Goal: Task Accomplishment & Management: Complete application form

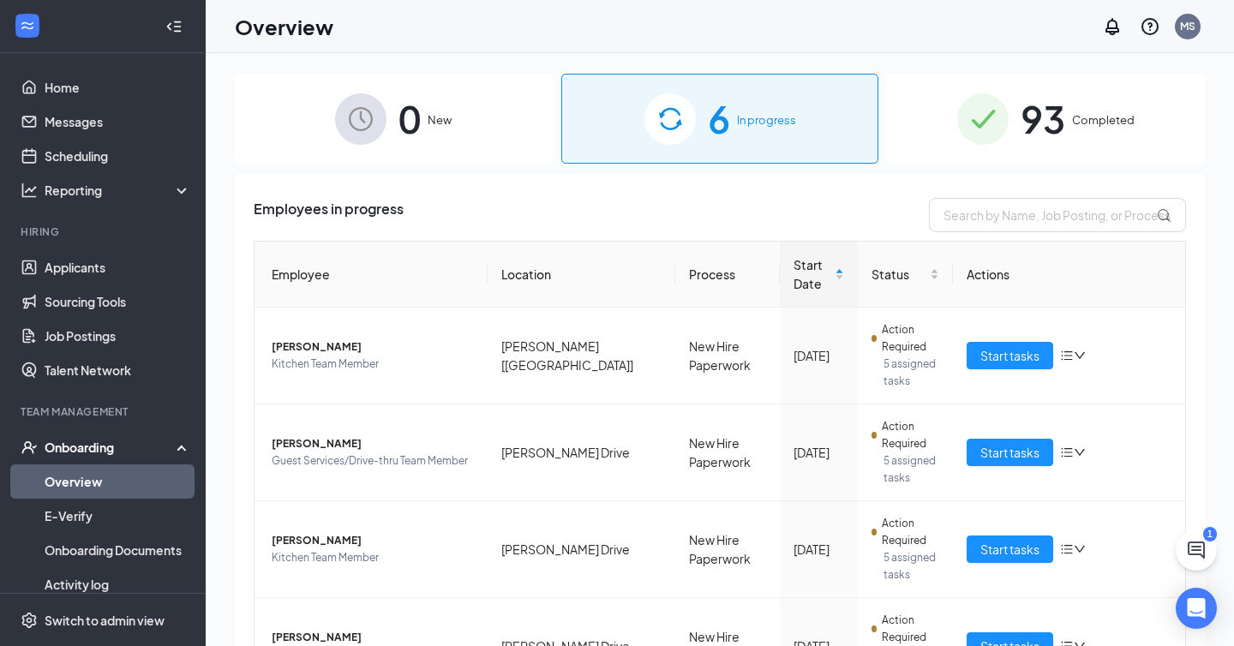
scroll to position [77, 0]
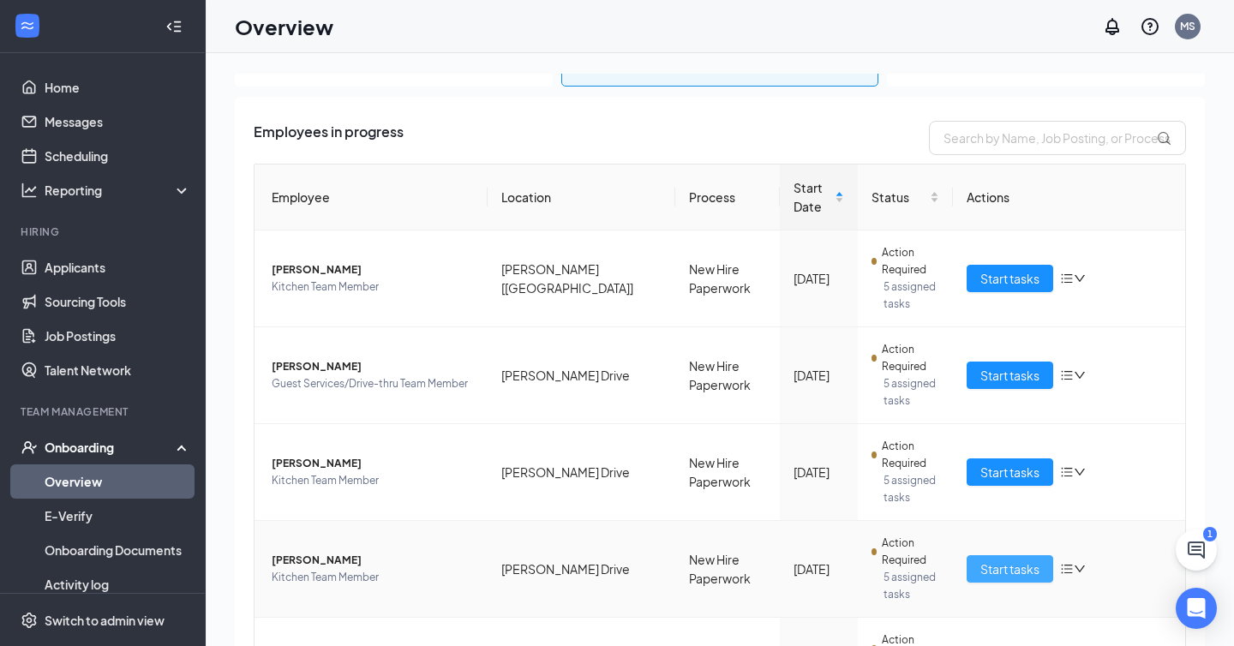
click at [1004, 560] on span "Start tasks" at bounding box center [1009, 569] width 59 height 19
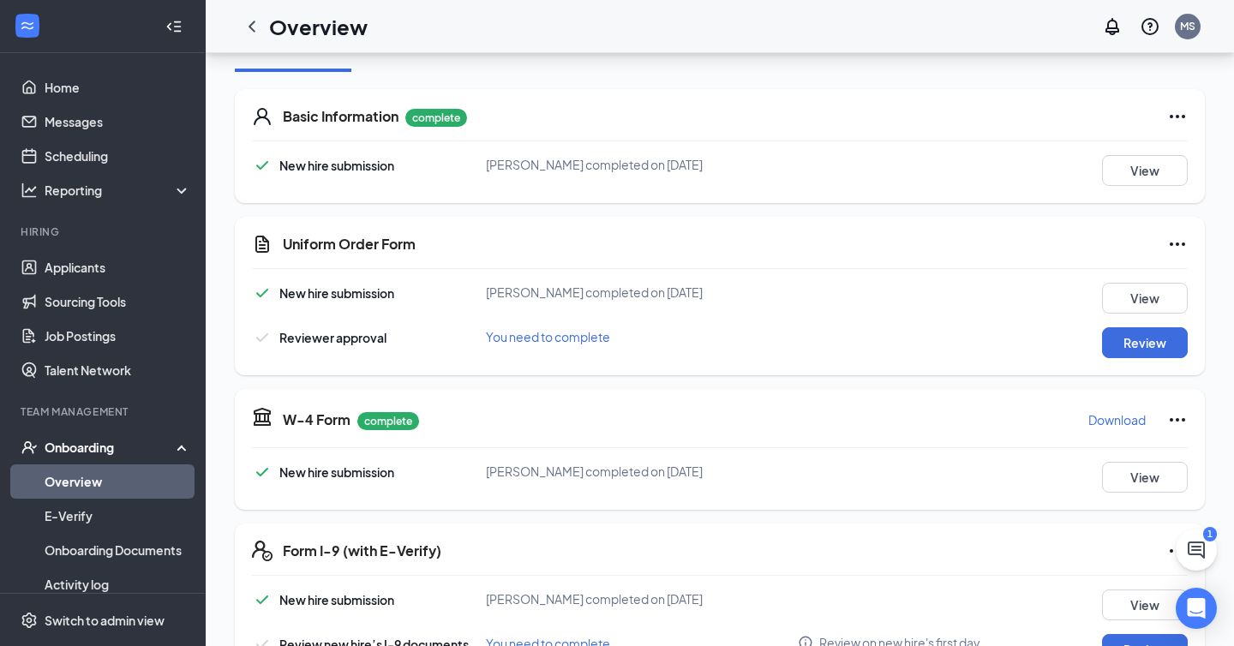
scroll to position [232, 0]
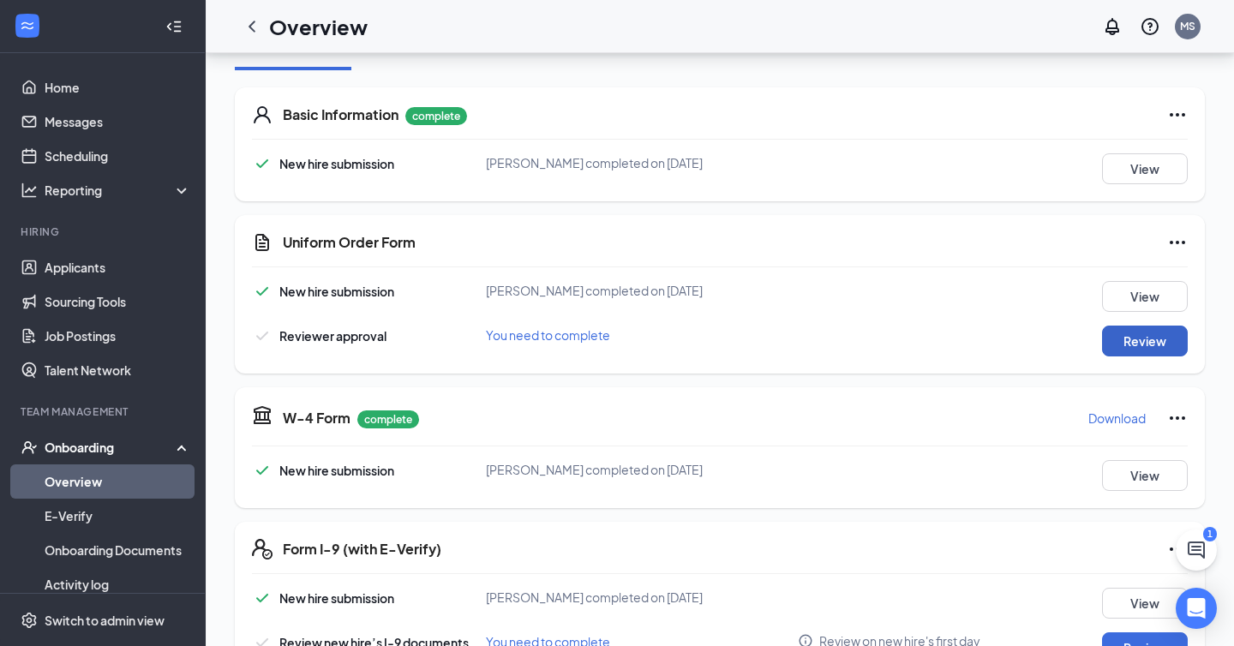
click at [1120, 348] on button "Review" at bounding box center [1145, 341] width 86 height 31
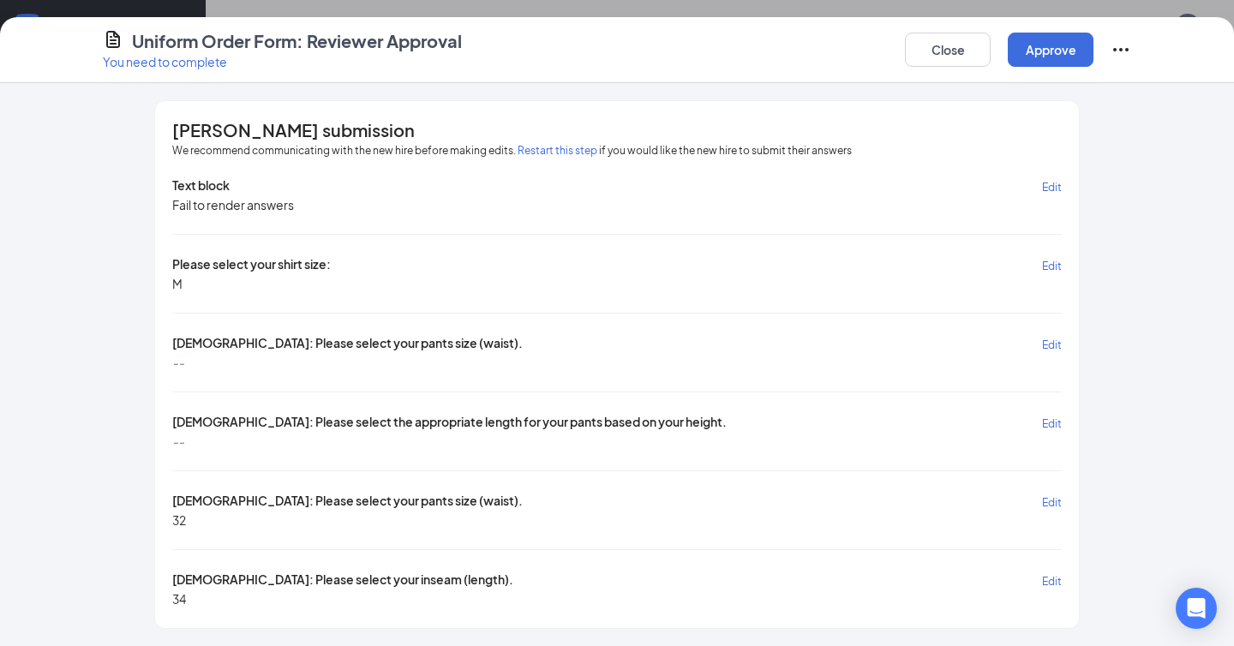
scroll to position [341, 0]
click at [1073, 38] on button "Approve" at bounding box center [1051, 50] width 86 height 34
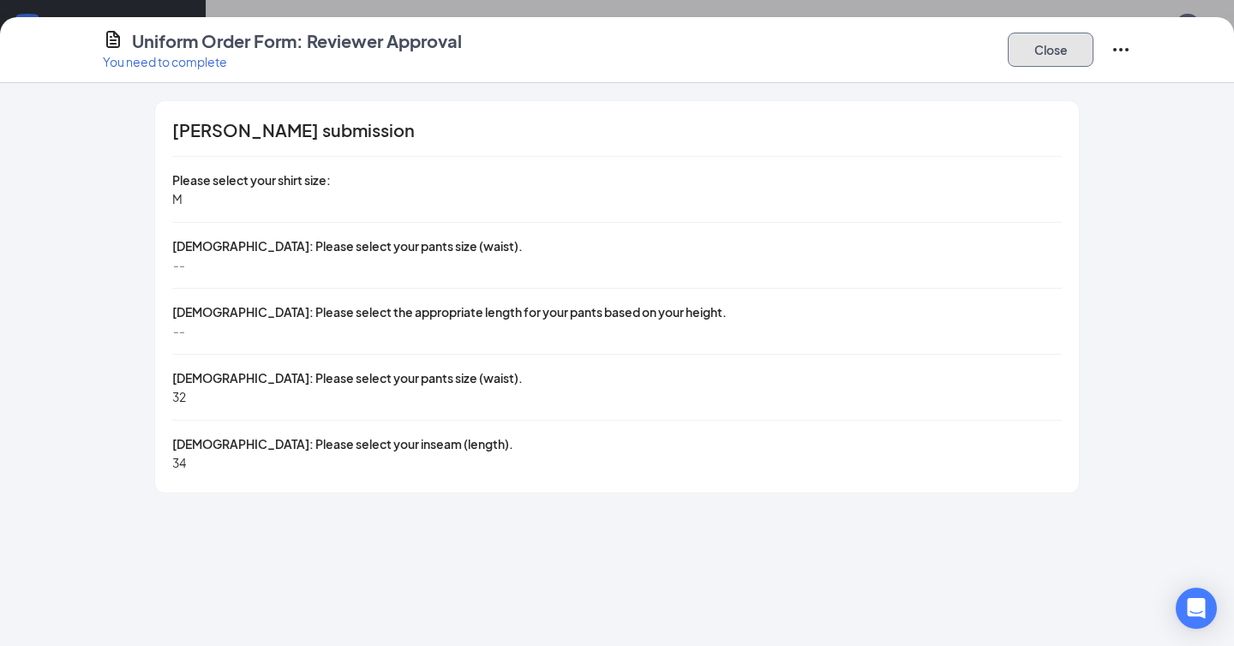
click at [1061, 58] on button "Close" at bounding box center [1051, 50] width 86 height 34
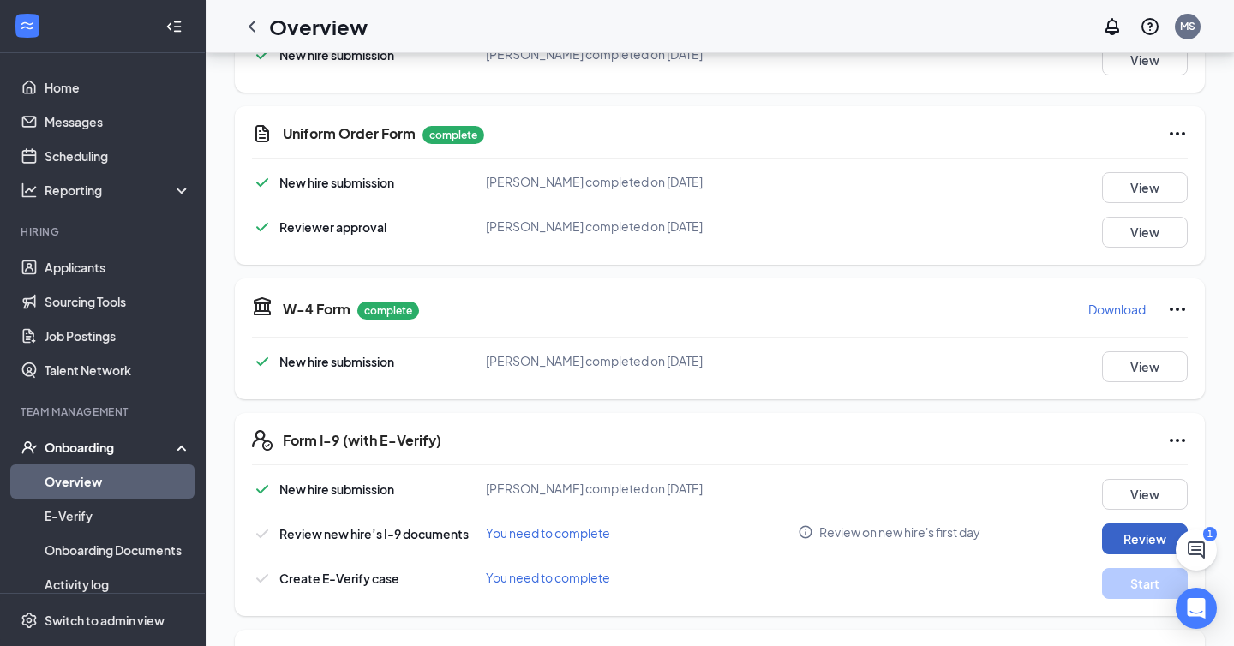
click at [1126, 538] on button "Review" at bounding box center [1145, 539] width 86 height 31
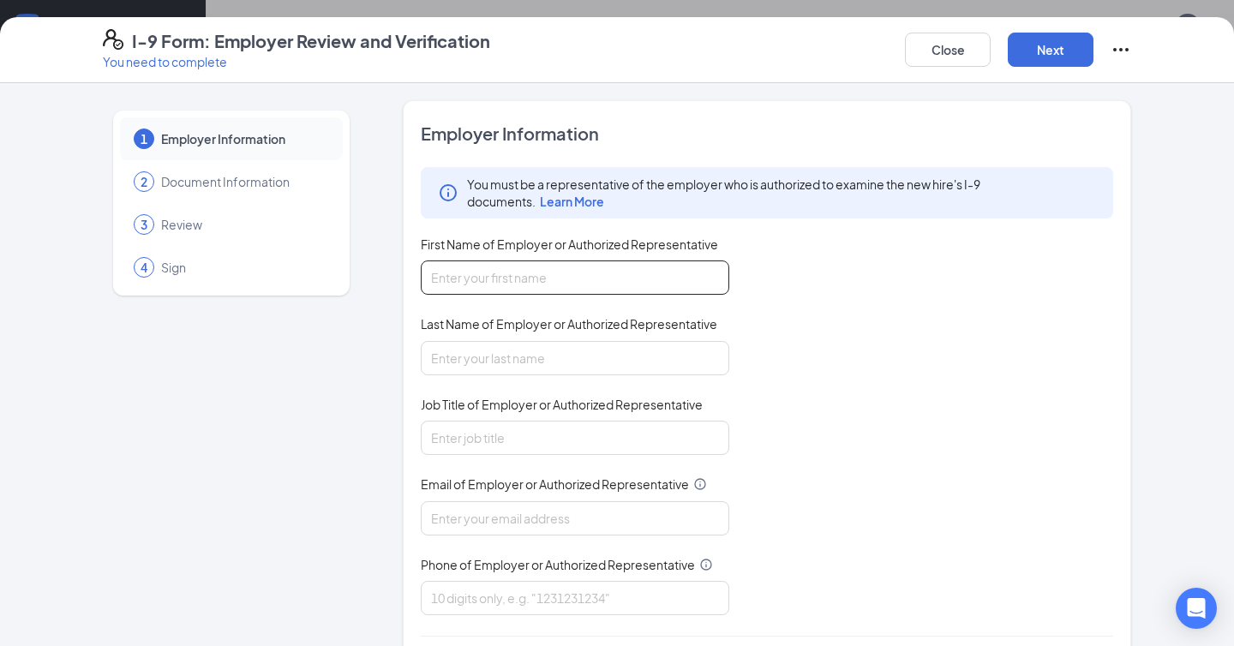
click at [490, 279] on input "First Name of Employer or Authorized Representative" at bounding box center [575, 278] width 309 height 34
type input "Macy"
click at [495, 370] on input "Last Name of Employer or Authorized Representative" at bounding box center [575, 358] width 309 height 34
type input "Storms"
click at [533, 429] on input "Job Title of Employer or Authorized Representative" at bounding box center [575, 438] width 309 height 34
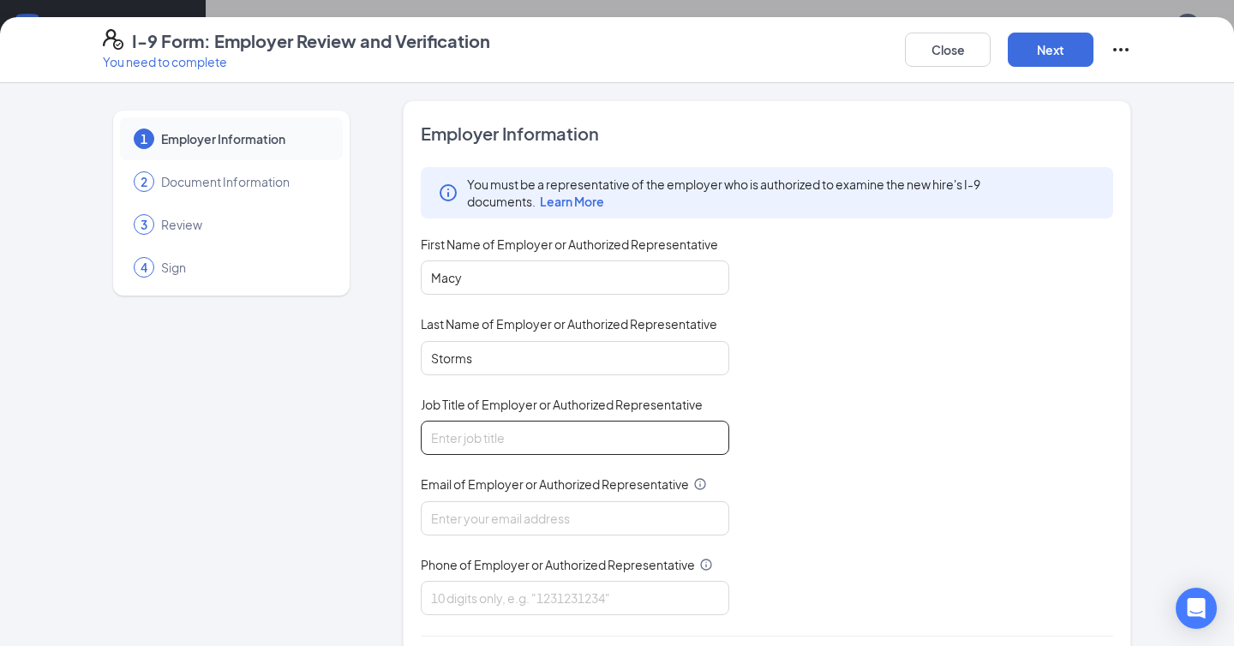
type input "Talent Director"
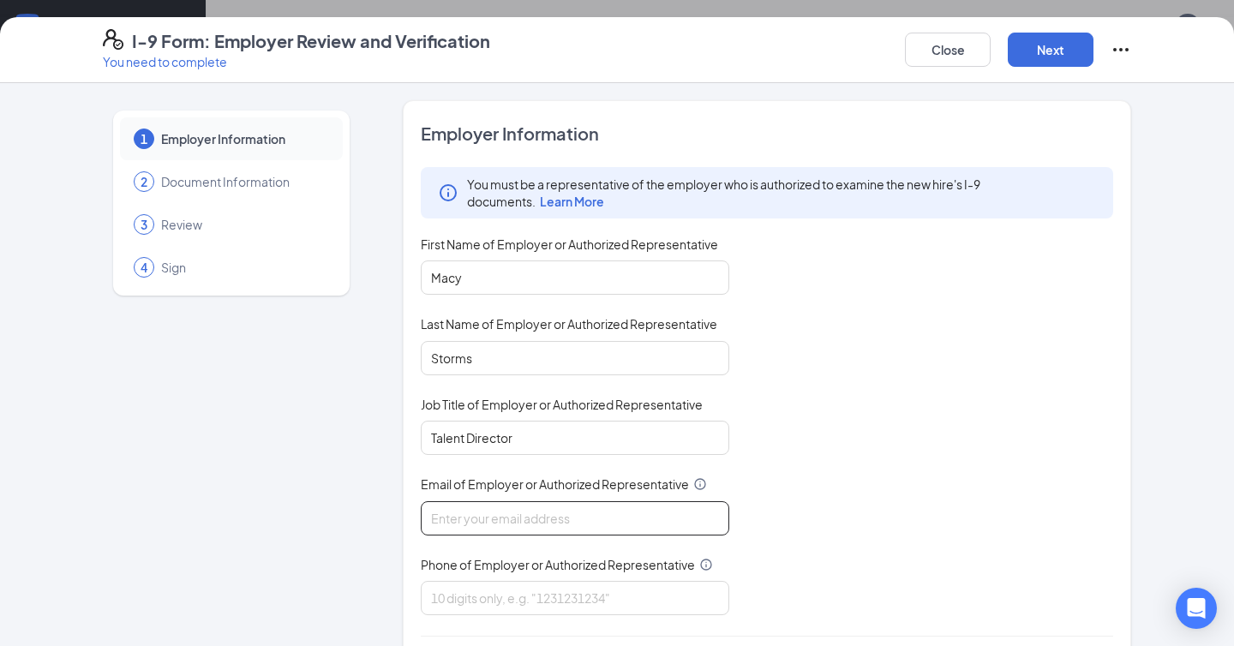
click at [525, 501] on input "Email of Employer or Authorized Representative" at bounding box center [575, 518] width 309 height 34
type input "[EMAIL_ADDRESS][DOMAIN_NAME]"
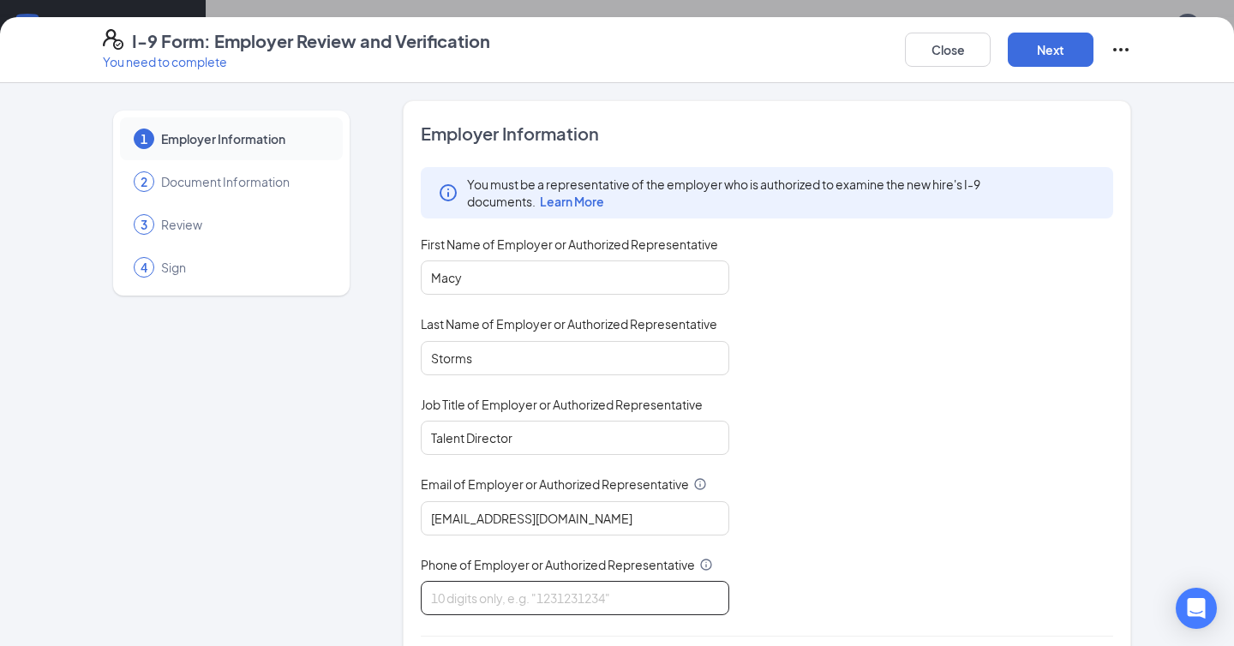
click at [515, 596] on input "Phone of Employer or Authorized Representative" at bounding box center [575, 598] width 309 height 34
type input "7316682919"
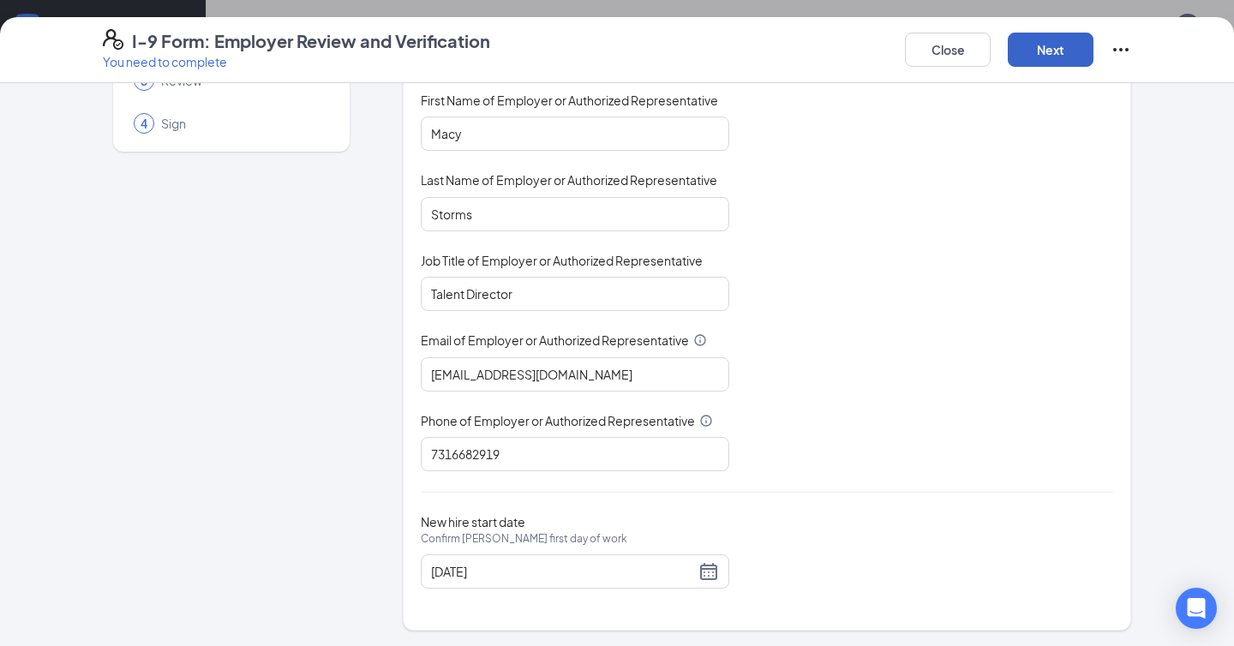
click at [1058, 57] on button "Next" at bounding box center [1051, 50] width 86 height 34
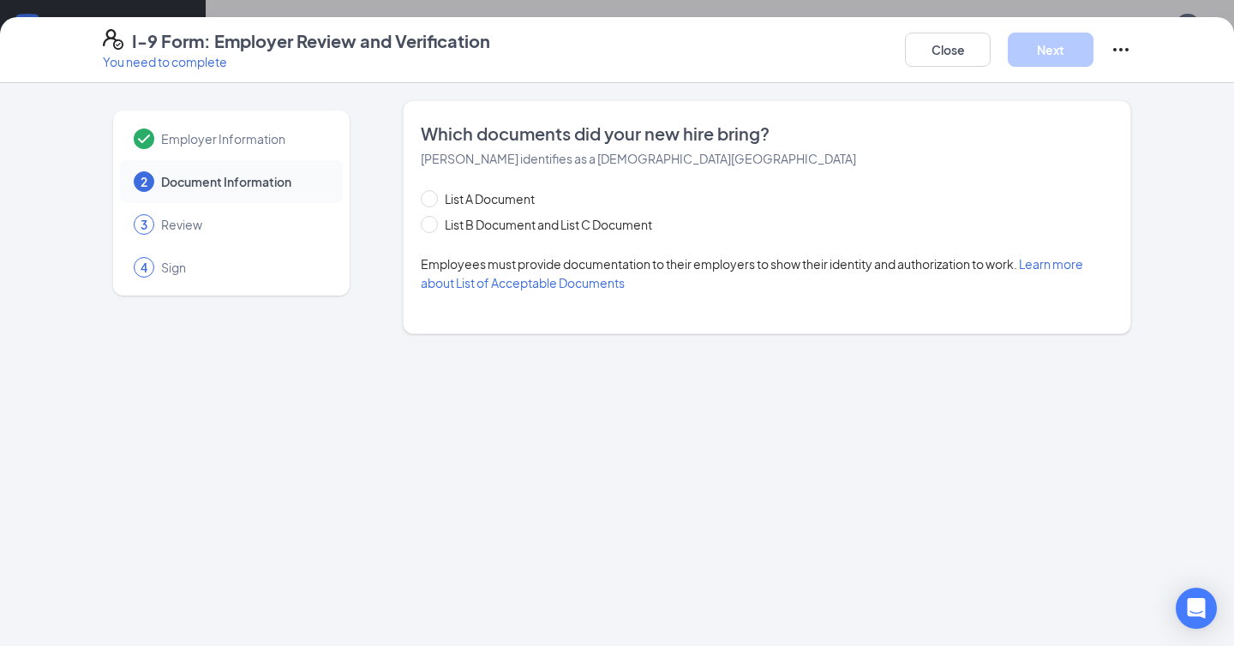
scroll to position [0, 0]
click at [538, 220] on span "List B Document and List C Document" at bounding box center [548, 224] width 221 height 19
click at [433, 220] on input "List B Document and List C Document" at bounding box center [427, 222] width 12 height 12
radio input "true"
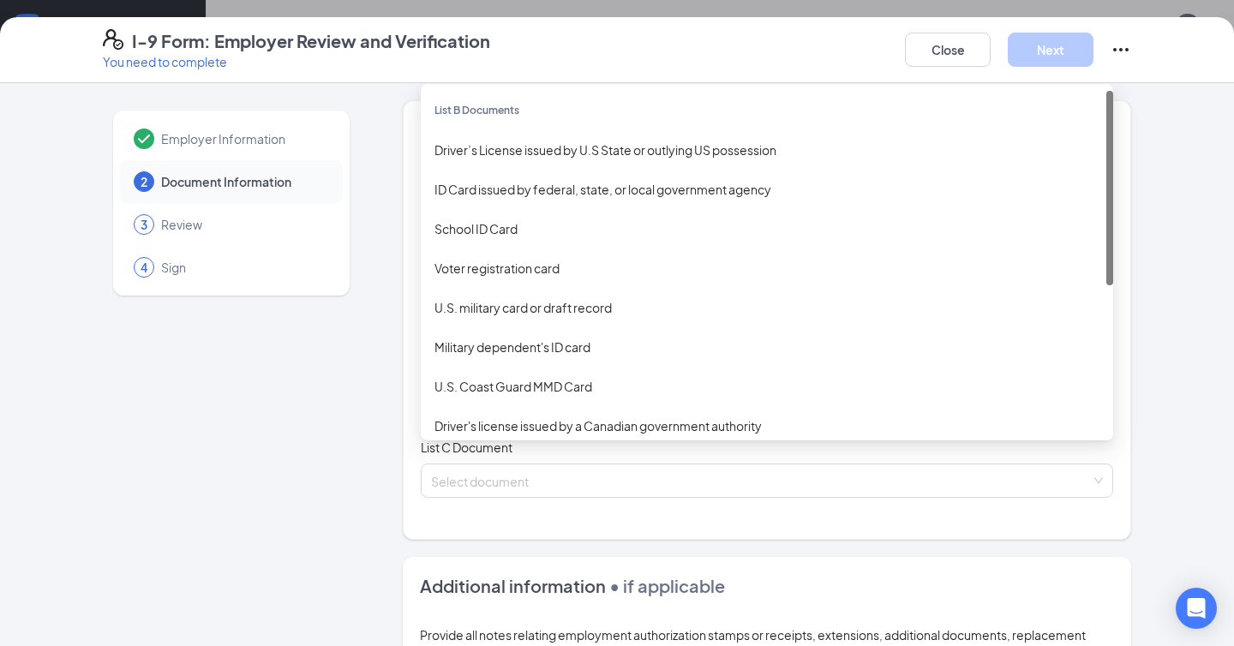
click at [513, 364] on div "Select document List B Documents Driver’s License issued by U.S State or outlyi…" at bounding box center [767, 378] width 692 height 34
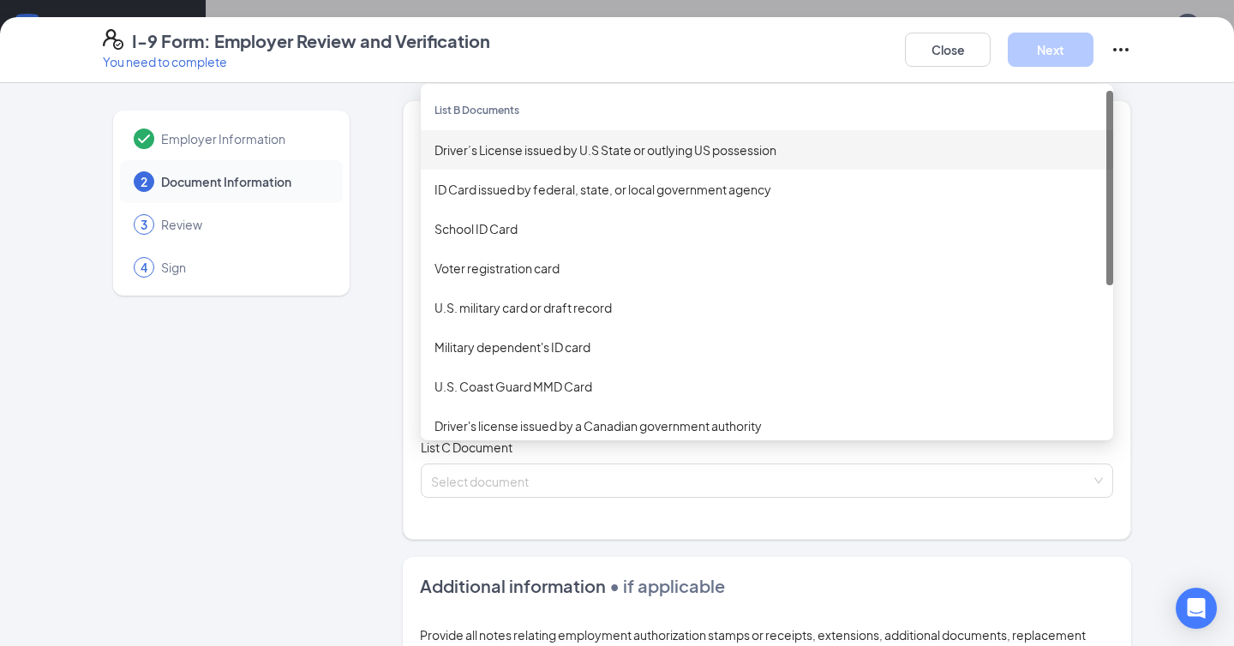
click at [548, 148] on div "Driver’s License issued by U.S State or outlying US possession" at bounding box center [767, 150] width 665 height 19
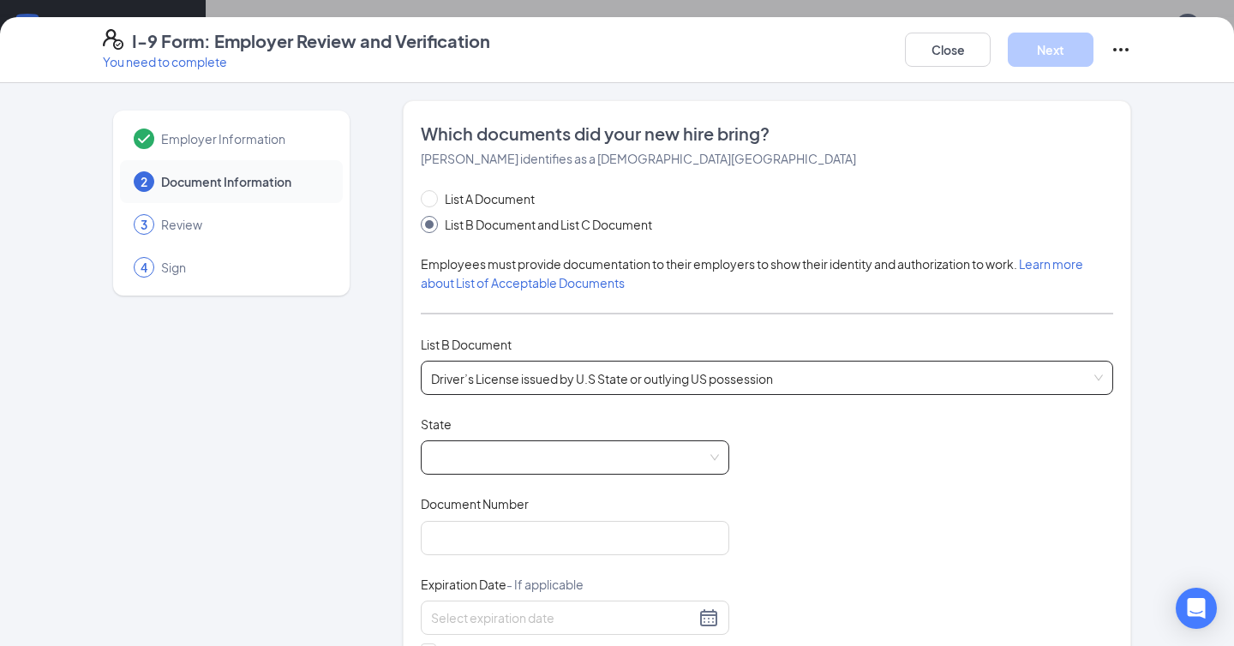
click at [497, 465] on span at bounding box center [575, 457] width 288 height 33
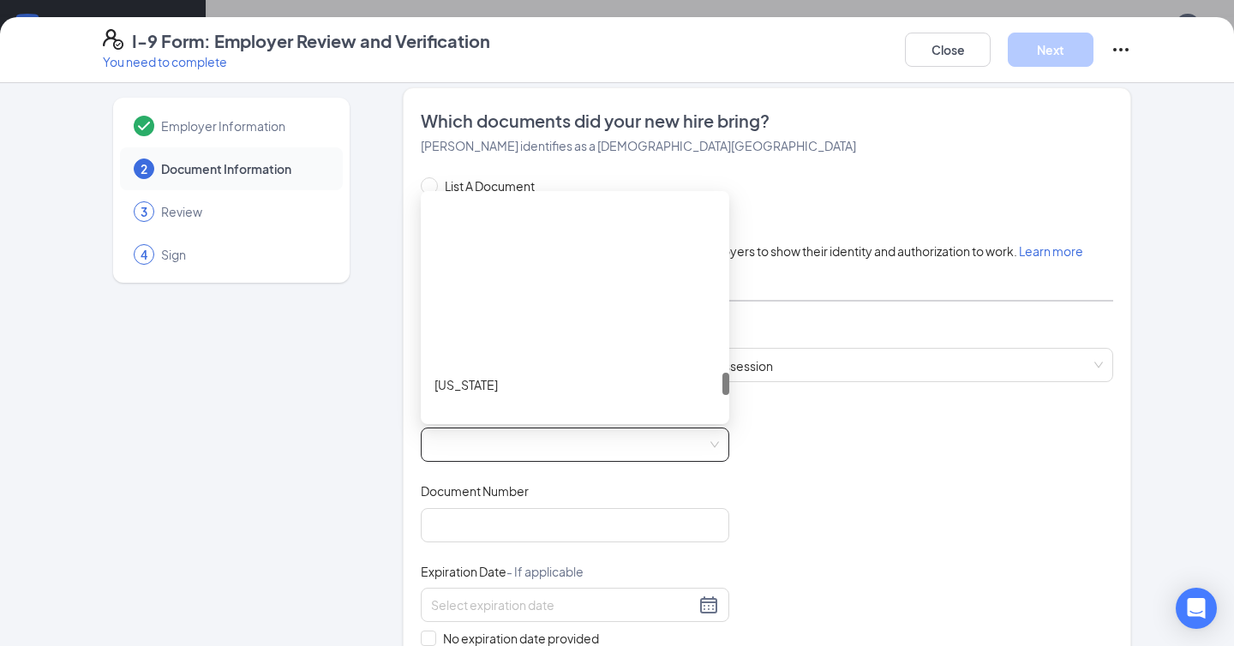
scroll to position [1763, 0]
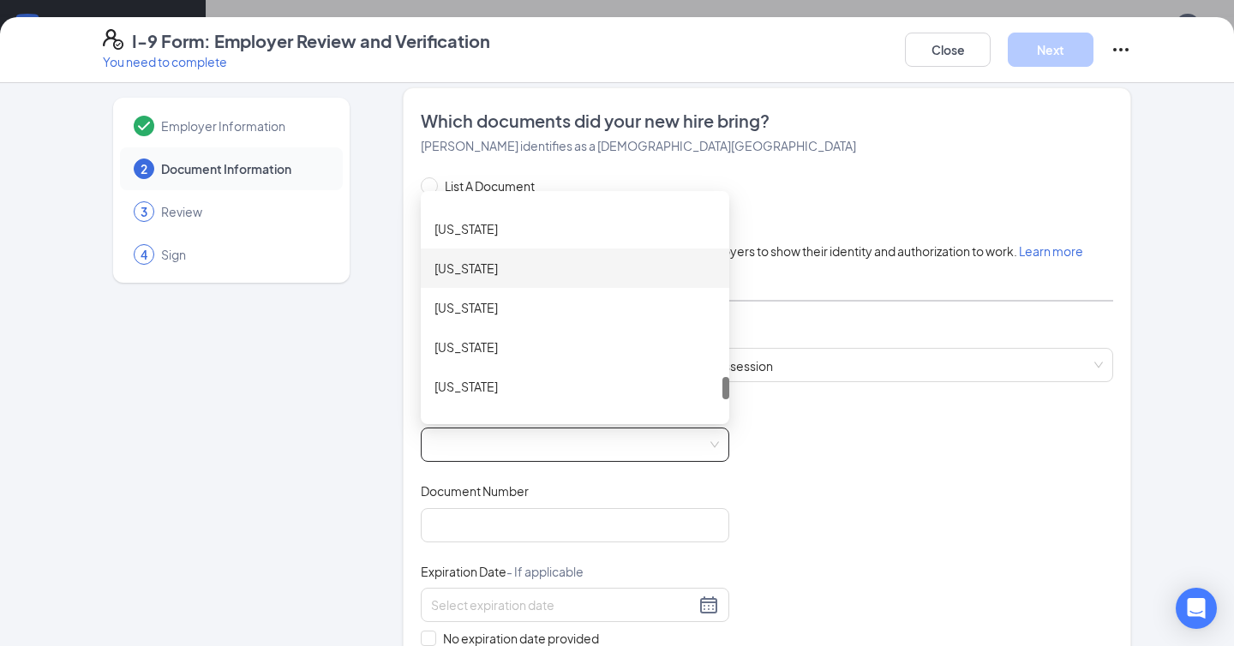
click at [560, 261] on div "[US_STATE]" at bounding box center [575, 268] width 281 height 19
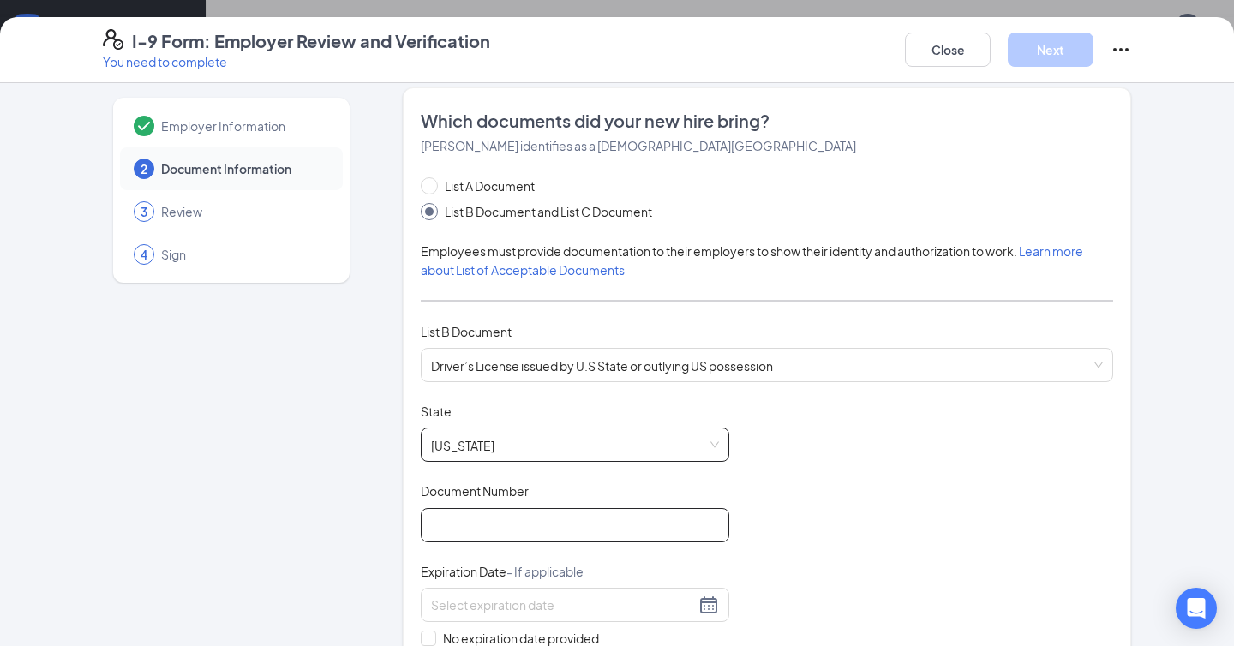
click at [481, 520] on input "Document Number" at bounding box center [575, 525] width 309 height 34
type input "152550545"
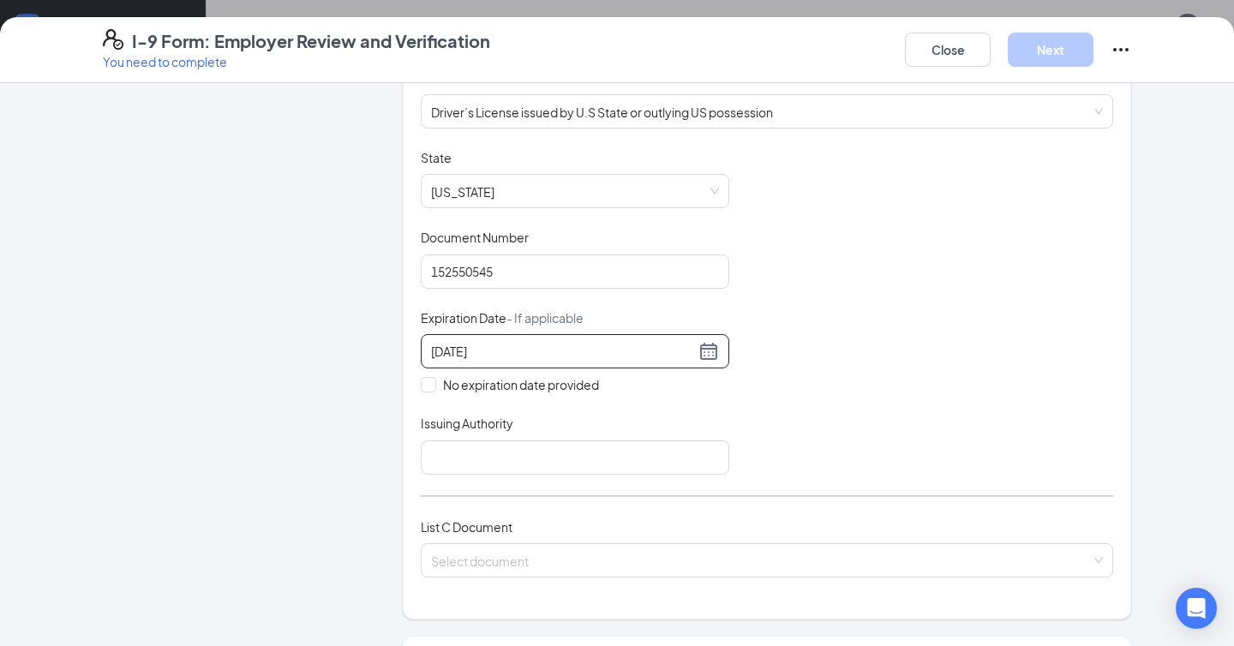
scroll to position [295, 0]
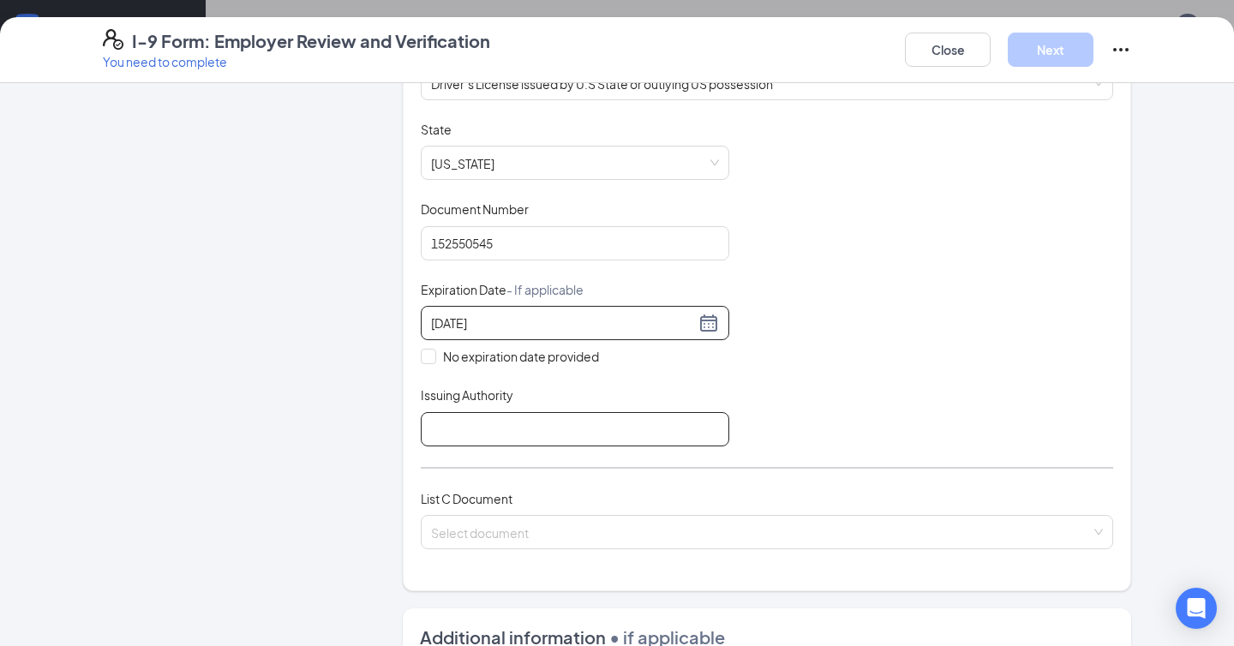
type input "[DATE]"
click at [487, 431] on input "Issuing Authority" at bounding box center [575, 429] width 309 height 34
type input "State of [GEOGRAPHIC_DATA]"
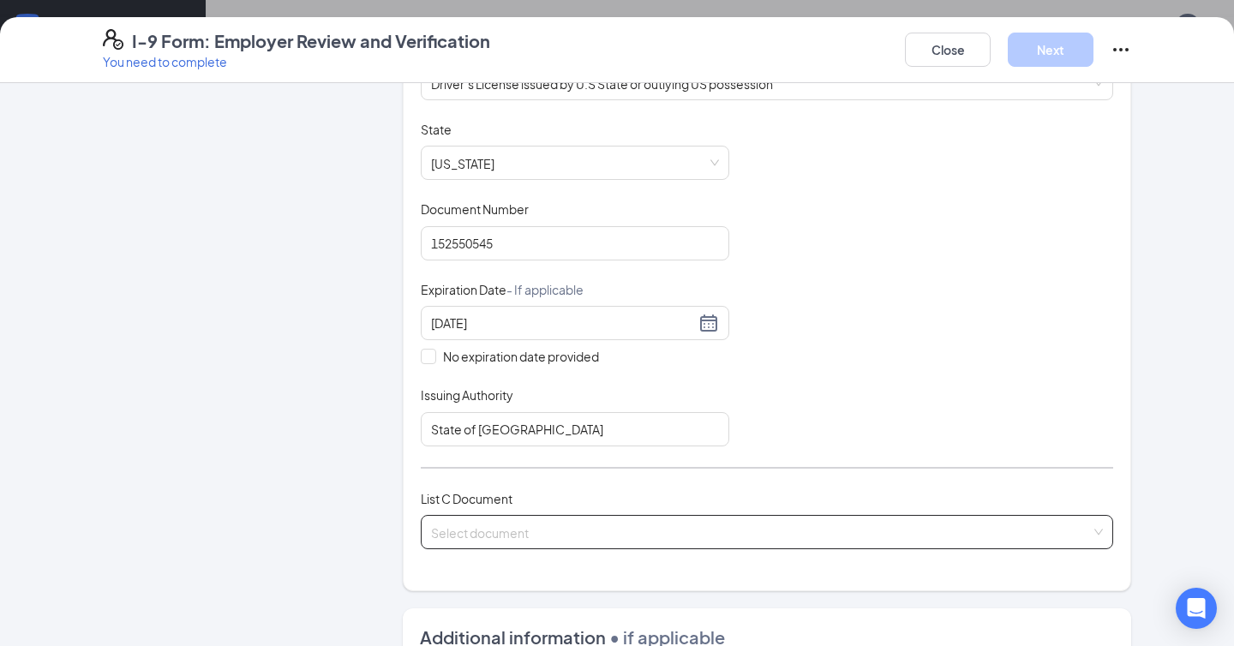
click at [519, 534] on input "search" at bounding box center [761, 529] width 660 height 26
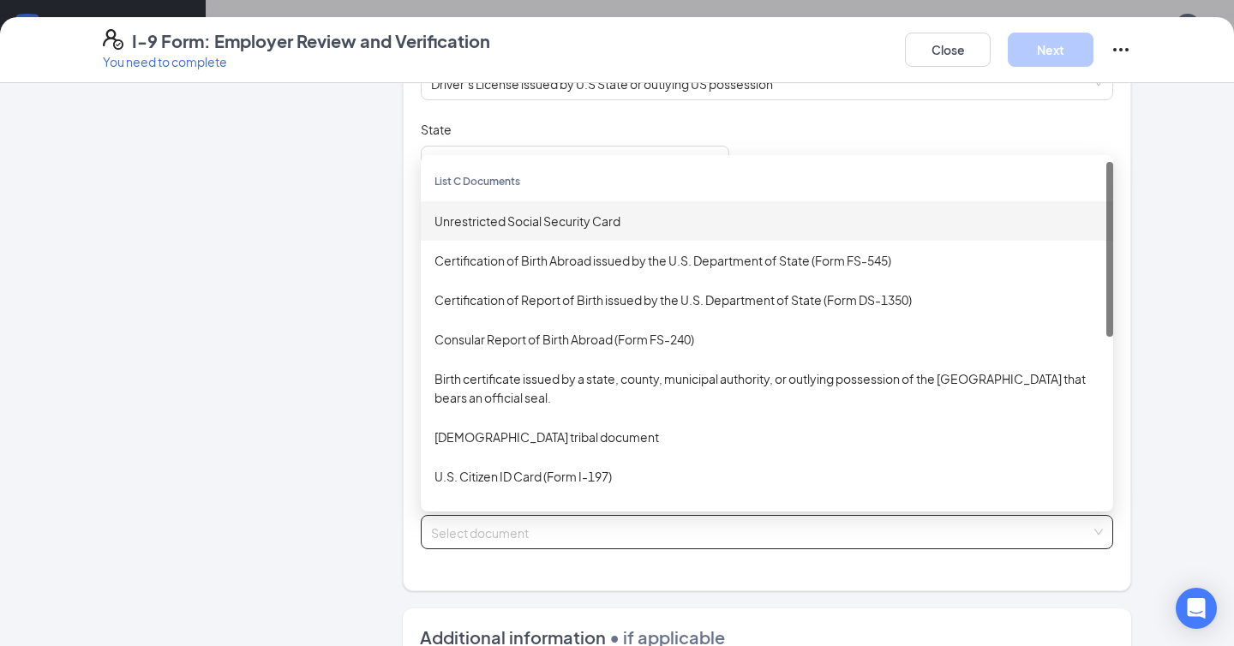
click at [593, 212] on div "Unrestricted Social Security Card" at bounding box center [767, 221] width 665 height 19
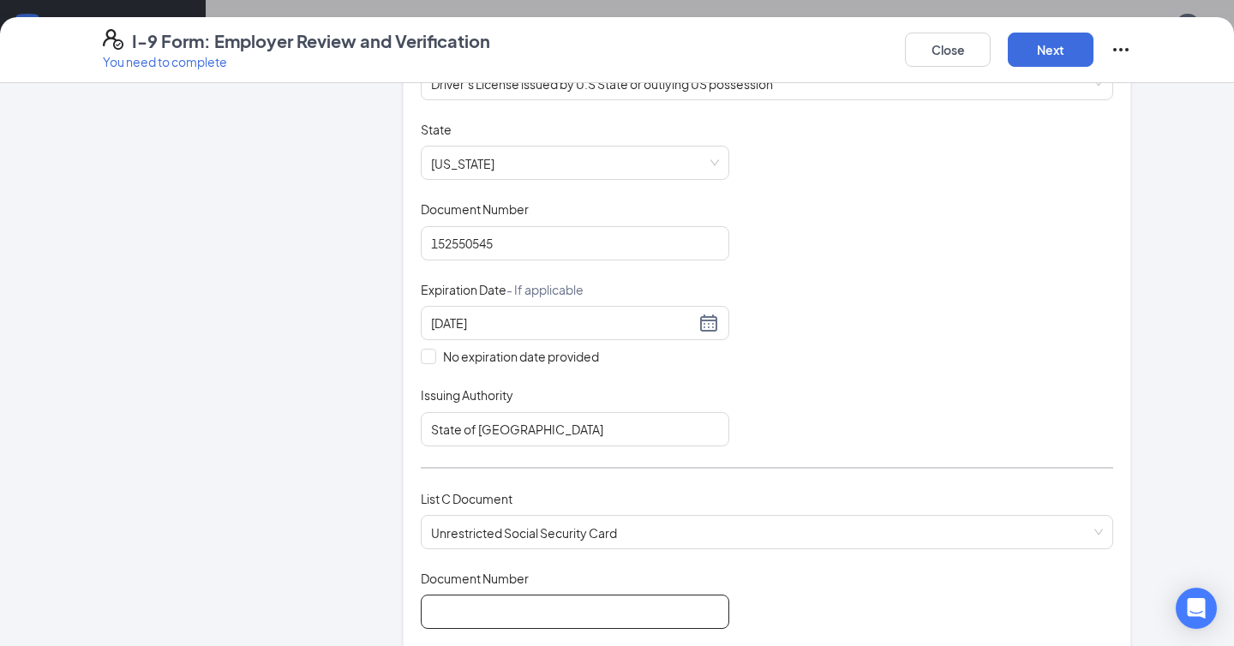
click at [544, 605] on input "Document Number" at bounding box center [575, 612] width 309 height 34
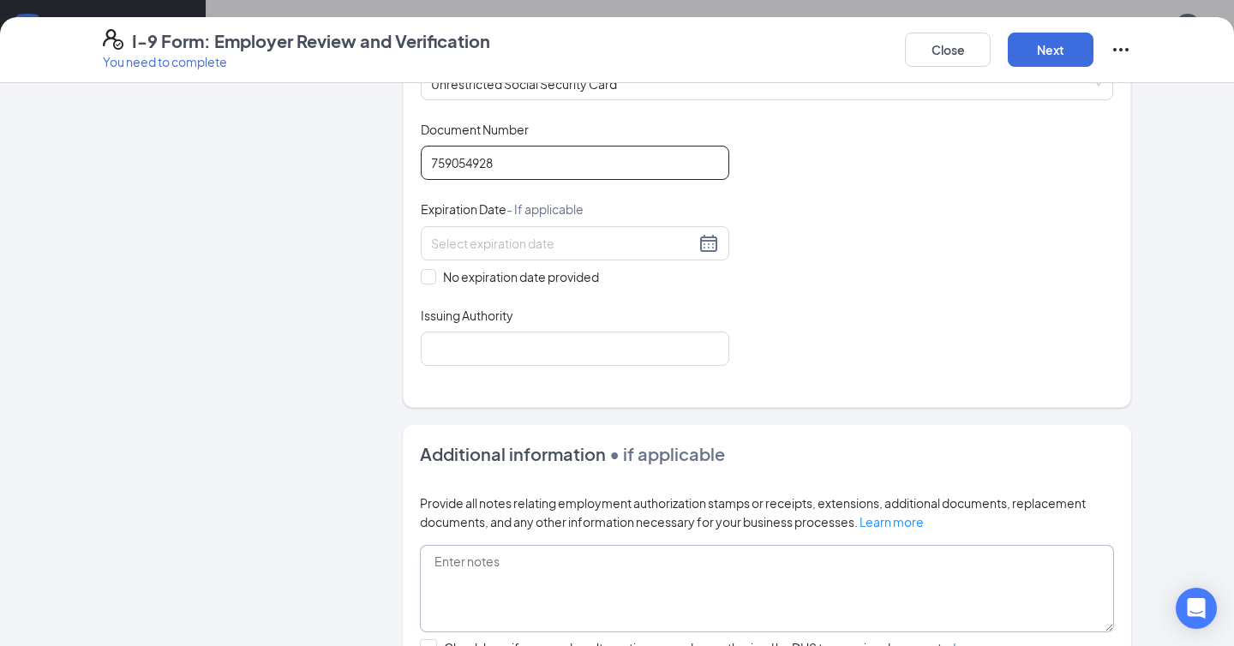
scroll to position [734, 0]
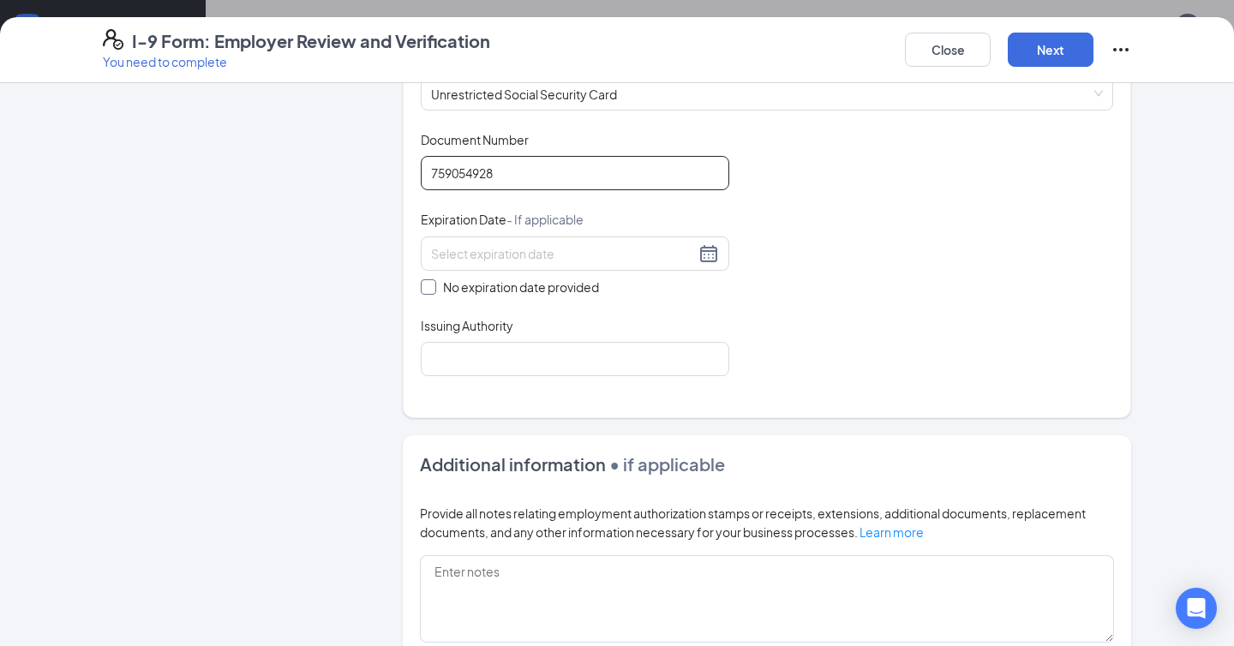
type input "759054928"
click at [428, 282] on input "No expiration date provided" at bounding box center [427, 285] width 12 height 12
checkbox input "true"
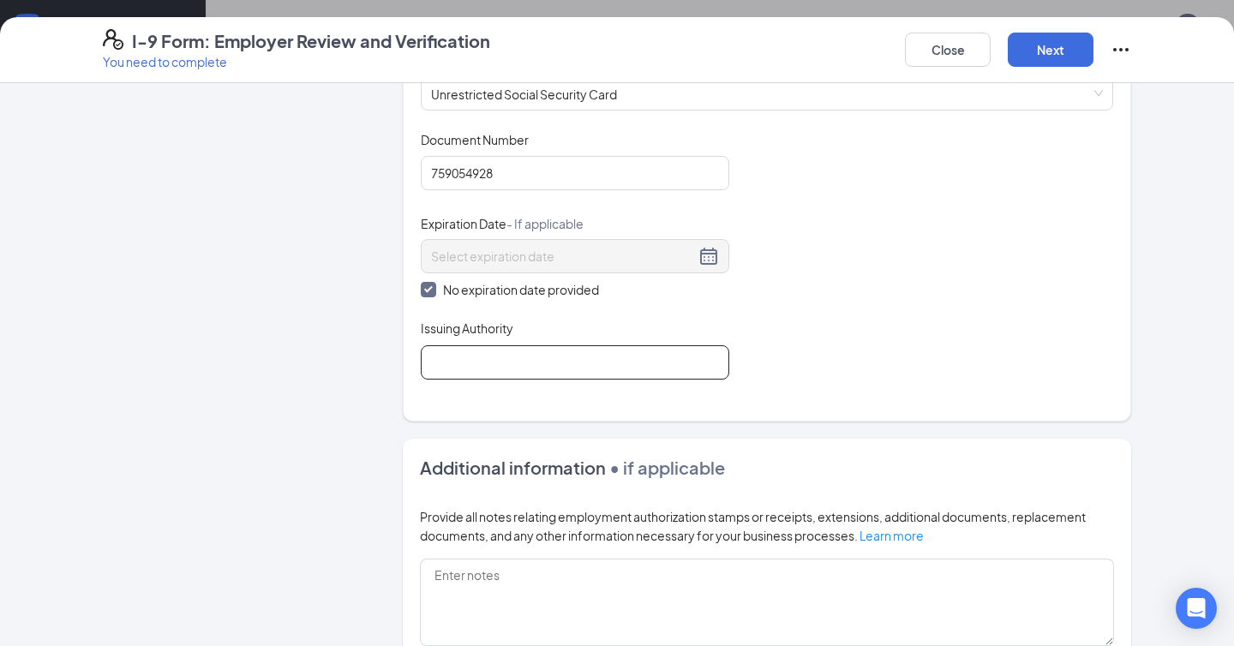
click at [441, 356] on input "Issuing Authority" at bounding box center [575, 362] width 309 height 34
type input "Social Security Administration"
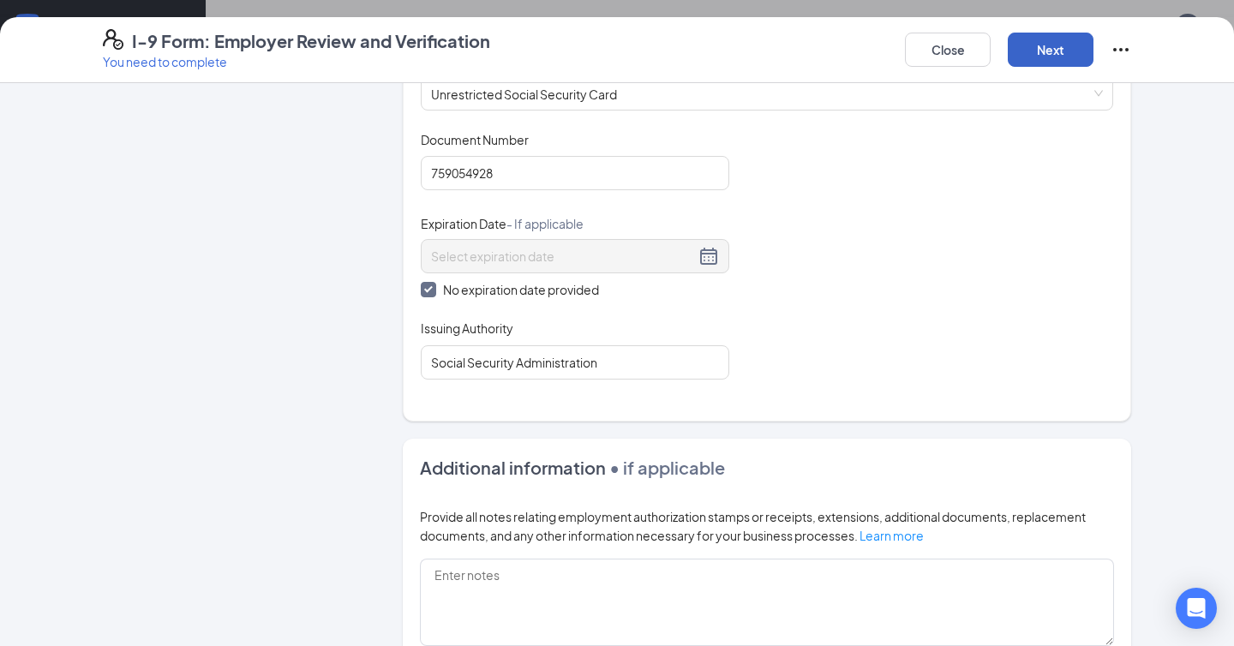
click at [1051, 56] on button "Next" at bounding box center [1051, 50] width 86 height 34
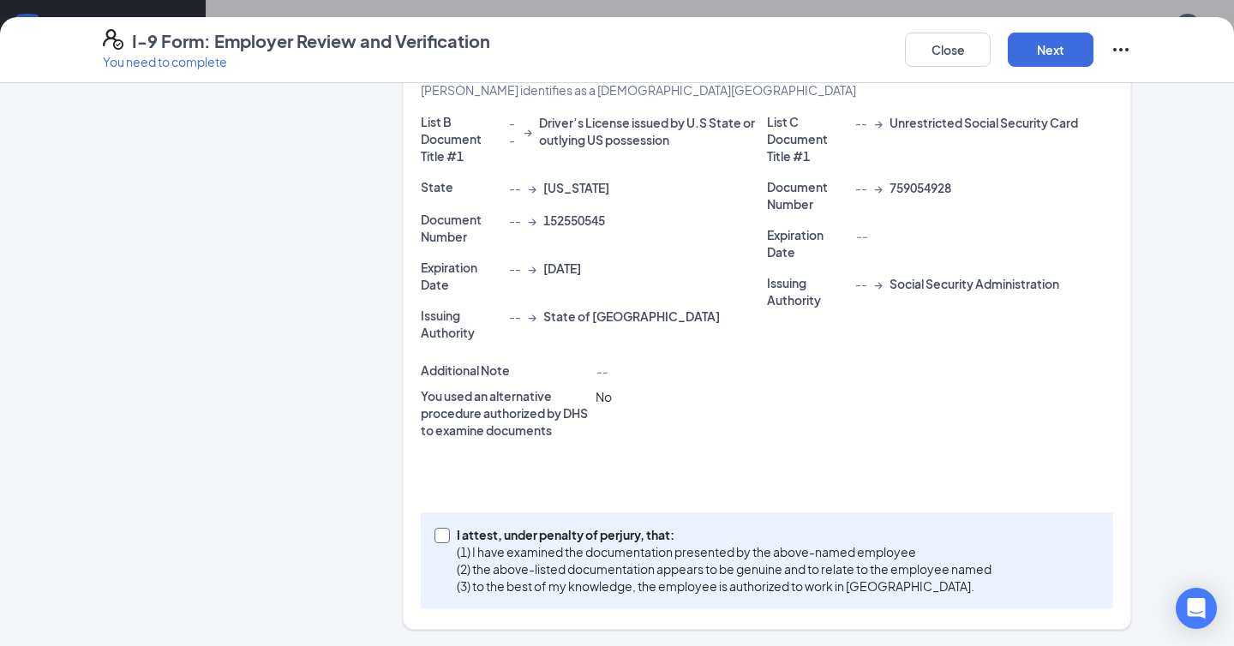
click at [441, 533] on input "I attest, under penalty of [PERSON_NAME], that: (1) I have examined the documen…" at bounding box center [441, 534] width 12 height 12
checkbox input "true"
click at [1059, 54] on button "Next" at bounding box center [1051, 50] width 86 height 34
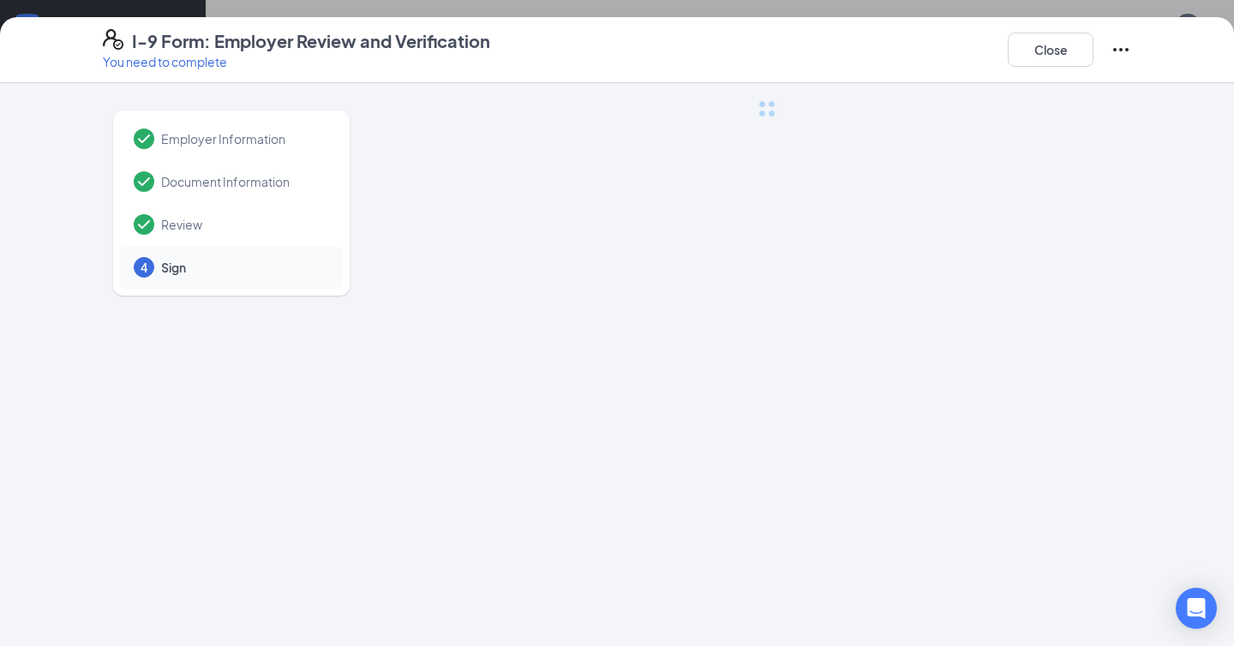
scroll to position [0, 0]
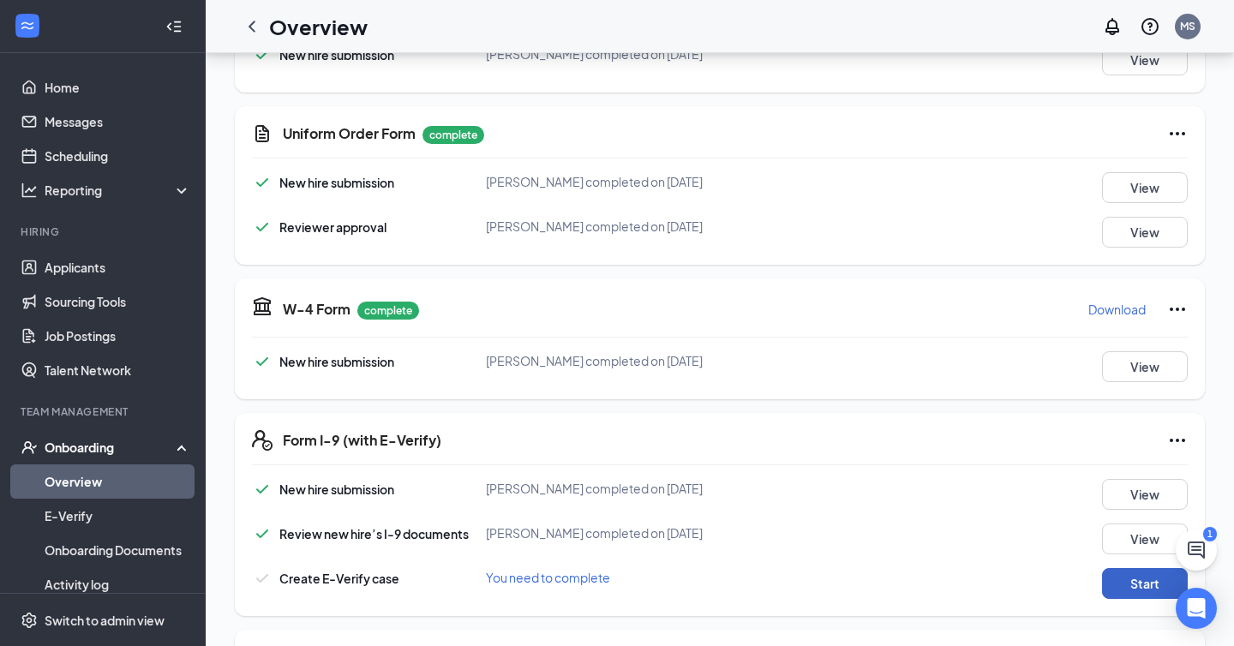
click at [1121, 585] on button "Start" at bounding box center [1145, 583] width 86 height 31
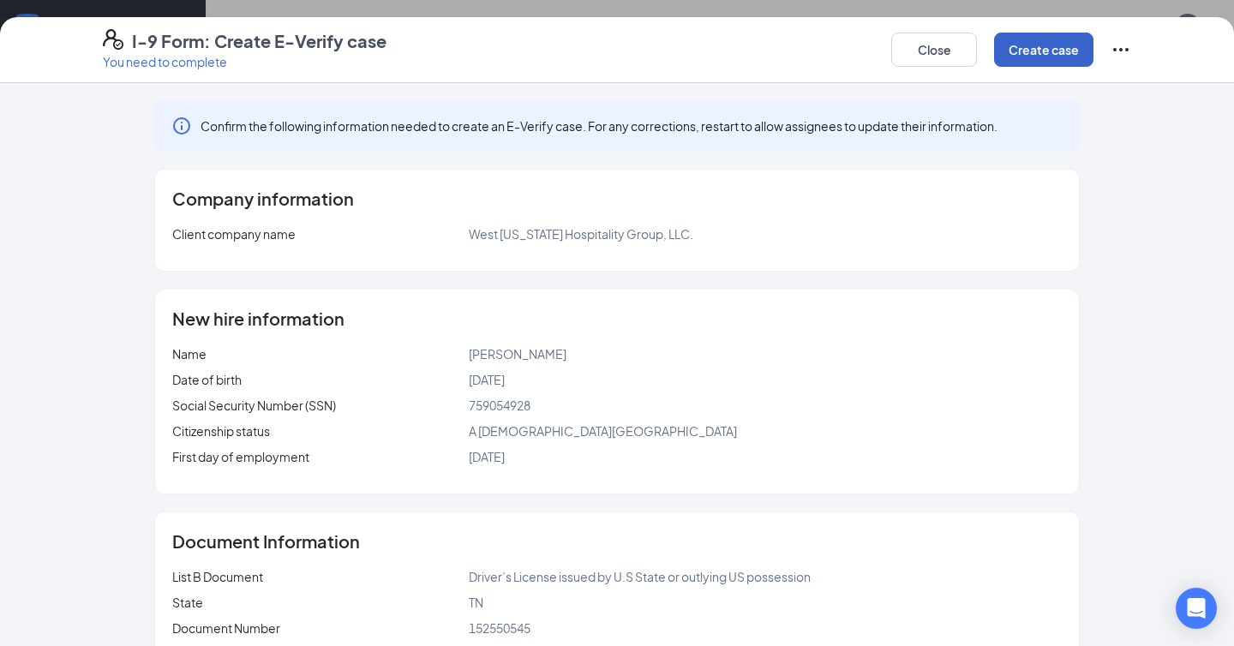
click at [1053, 50] on button "Create case" at bounding box center [1043, 50] width 99 height 34
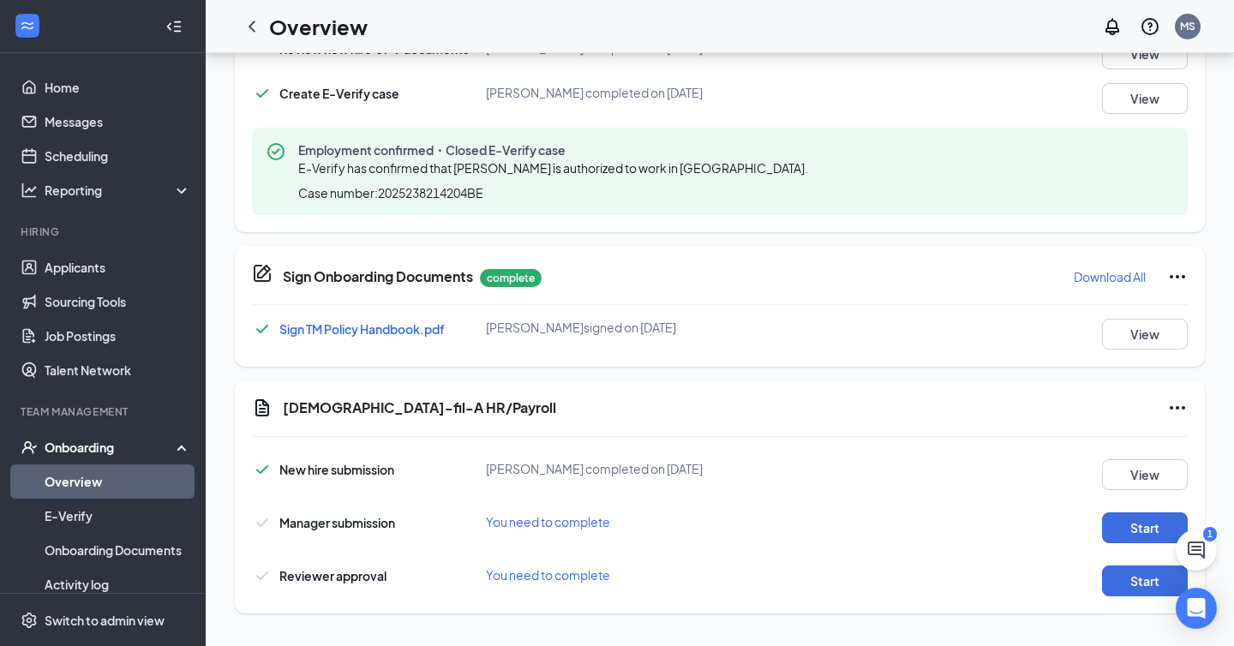
scroll to position [828, 0]
click at [1116, 525] on button "Start" at bounding box center [1145, 526] width 86 height 31
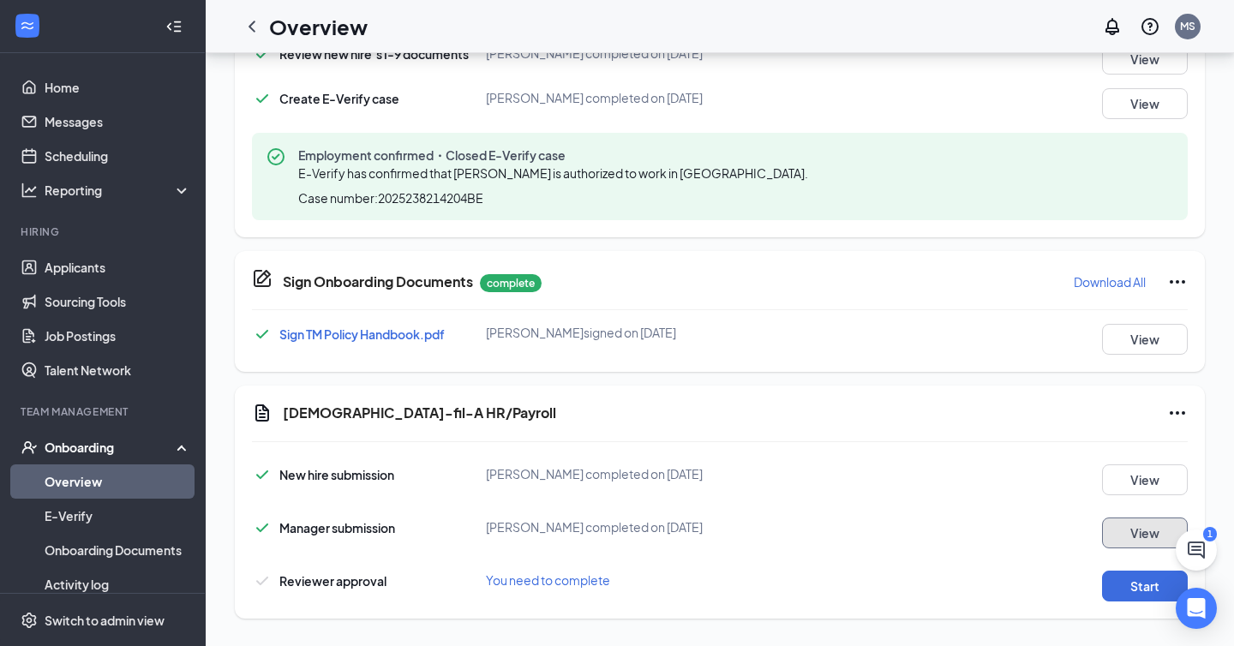
scroll to position [835, 0]
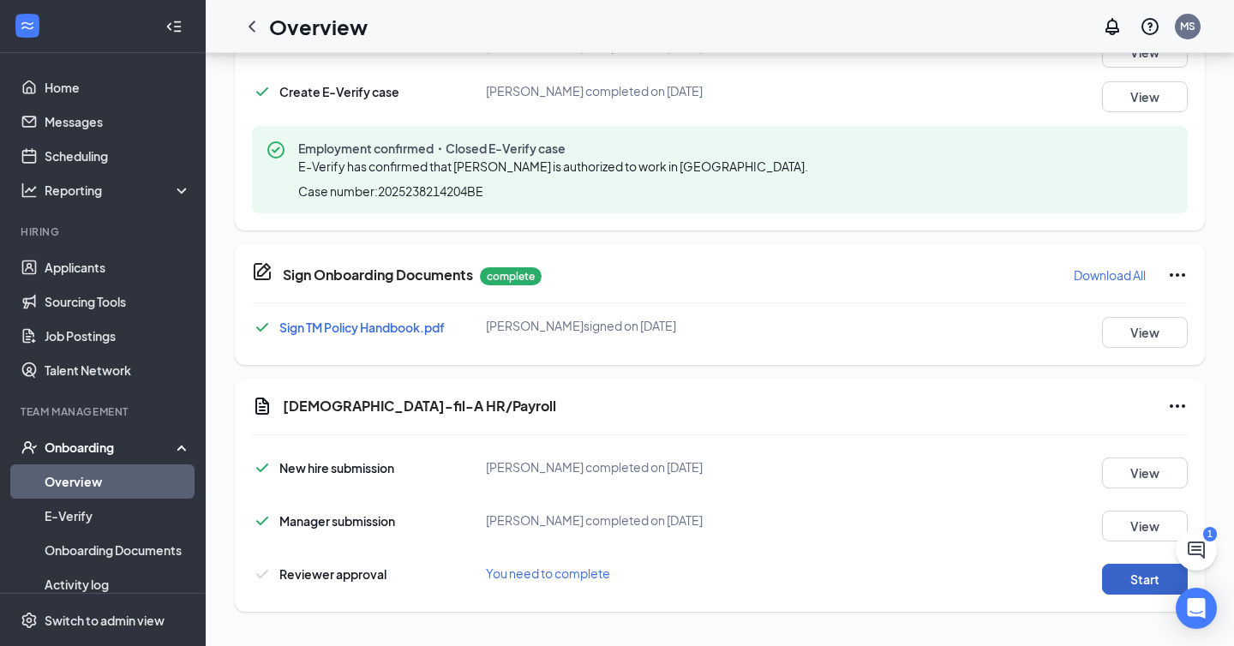
click at [1124, 585] on button "Start" at bounding box center [1145, 579] width 86 height 31
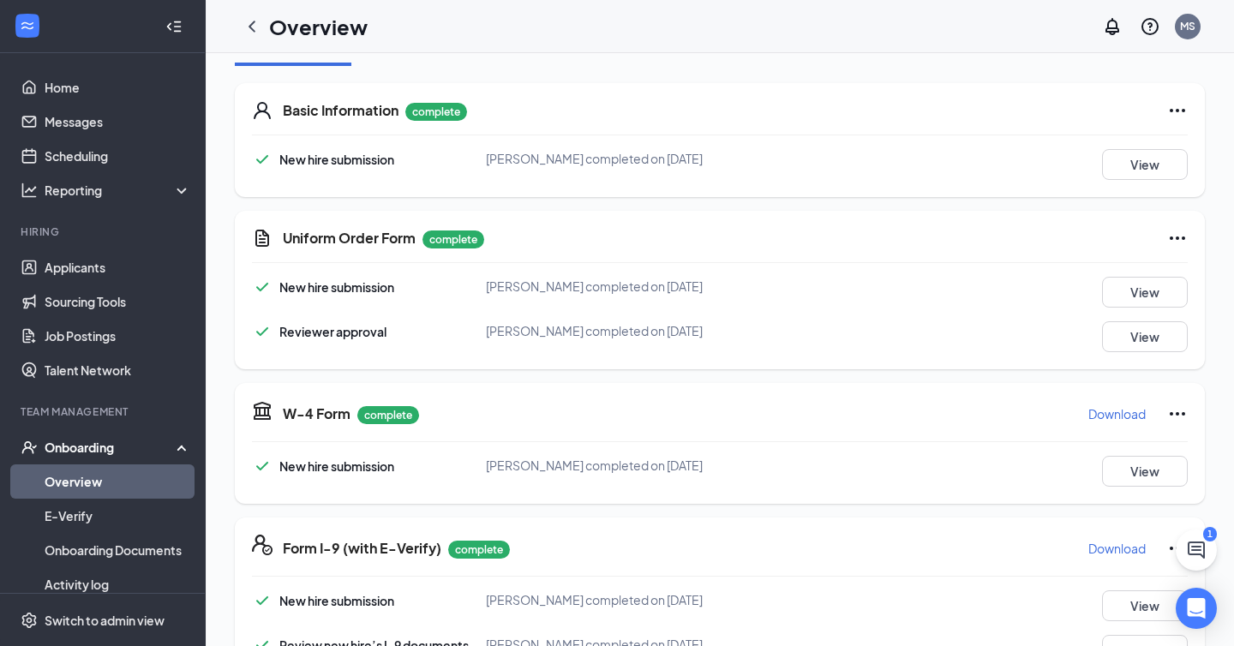
scroll to position [0, 0]
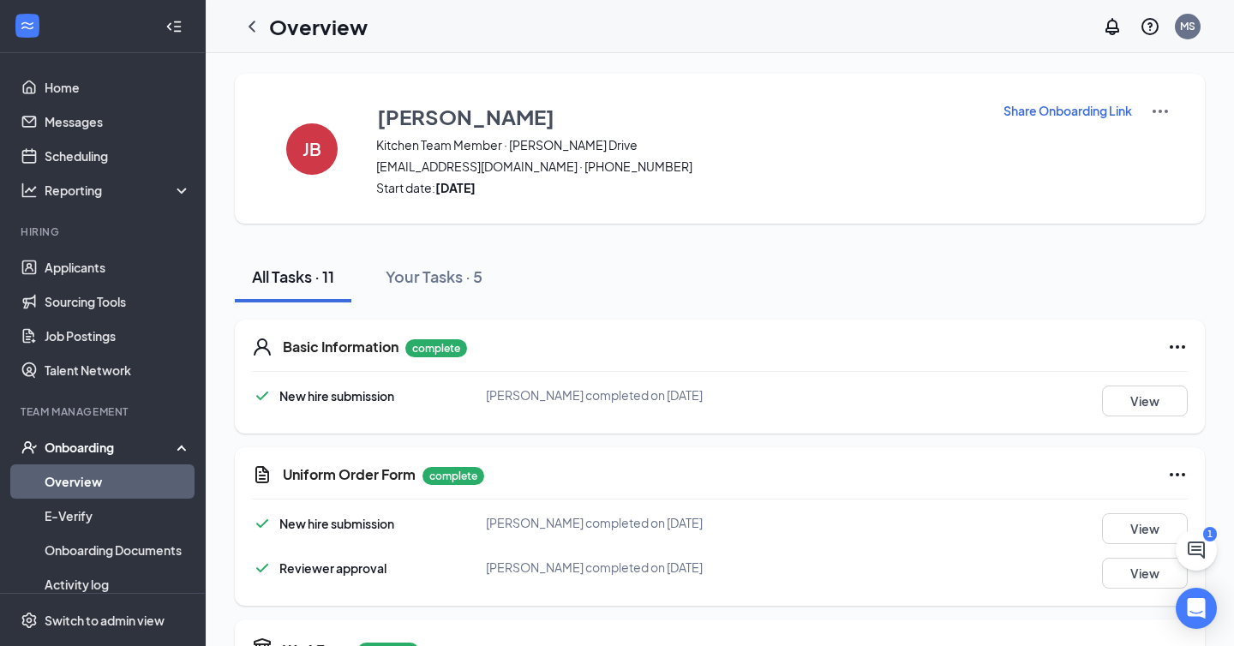
click at [1200, 552] on icon "ChatActive" at bounding box center [1196, 550] width 21 height 21
click at [947, 609] on div "Chat 1" at bounding box center [994, 624] width 290 height 41
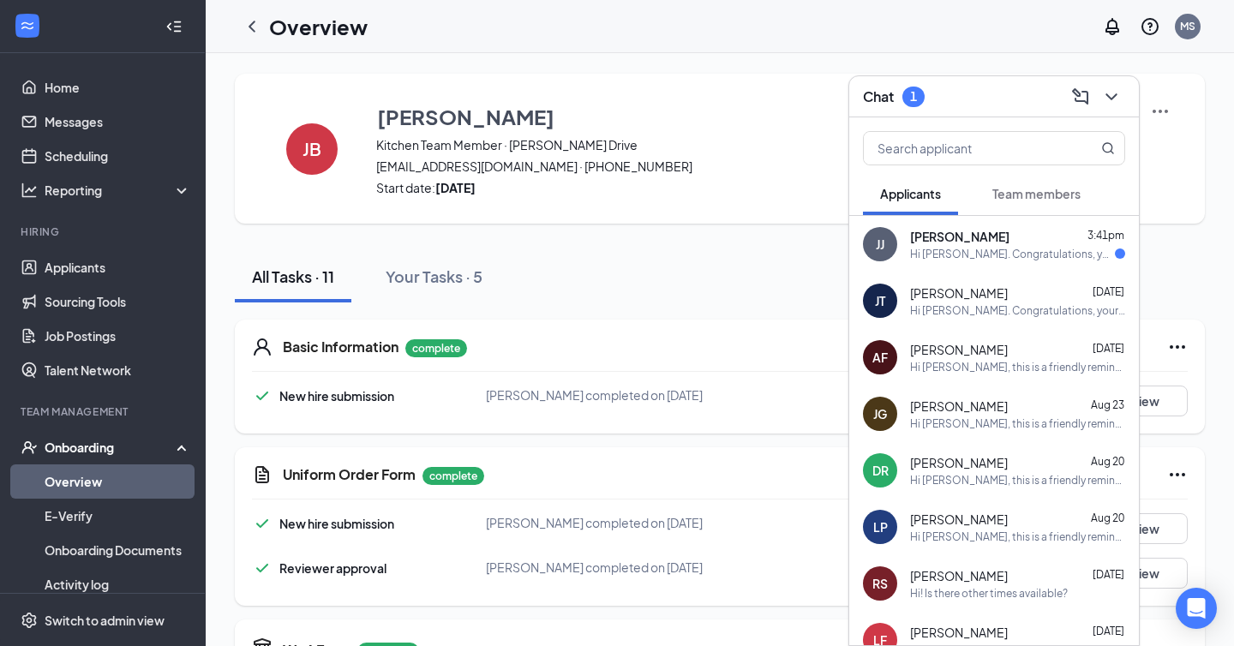
click at [1012, 254] on div "Hi [PERSON_NAME]. Congratulations, your onsite interview with [DEMOGRAPHIC_DATA…" at bounding box center [1012, 254] width 205 height 15
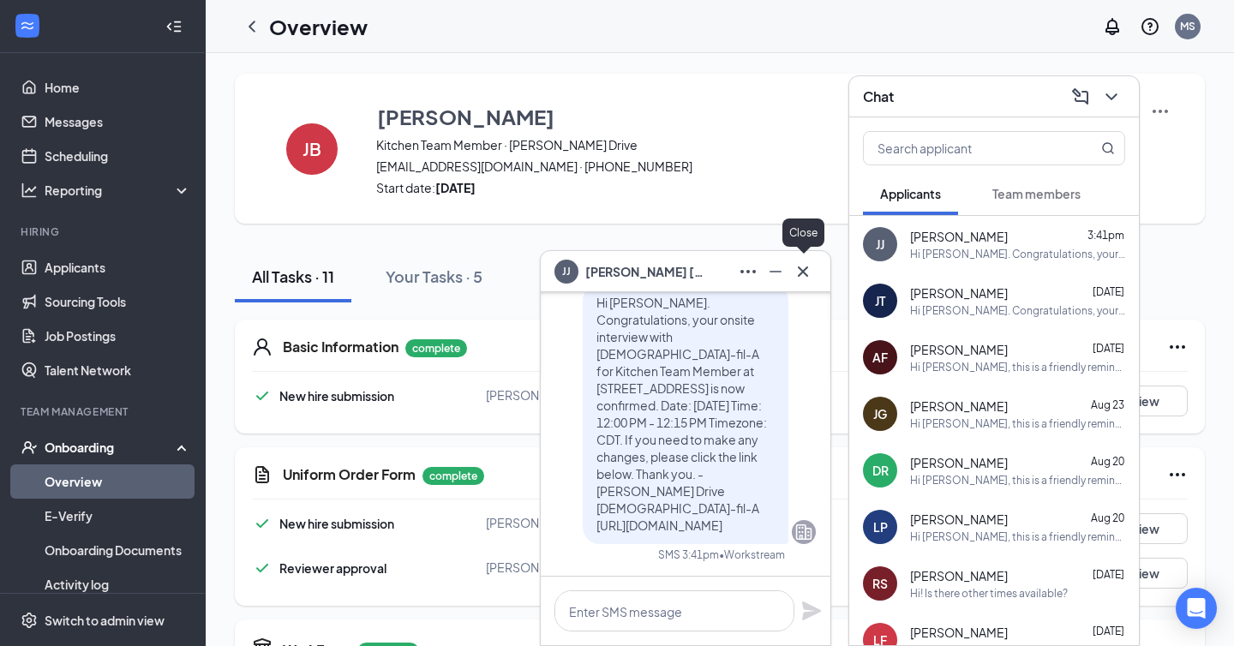
click at [802, 279] on icon "Cross" at bounding box center [803, 271] width 21 height 21
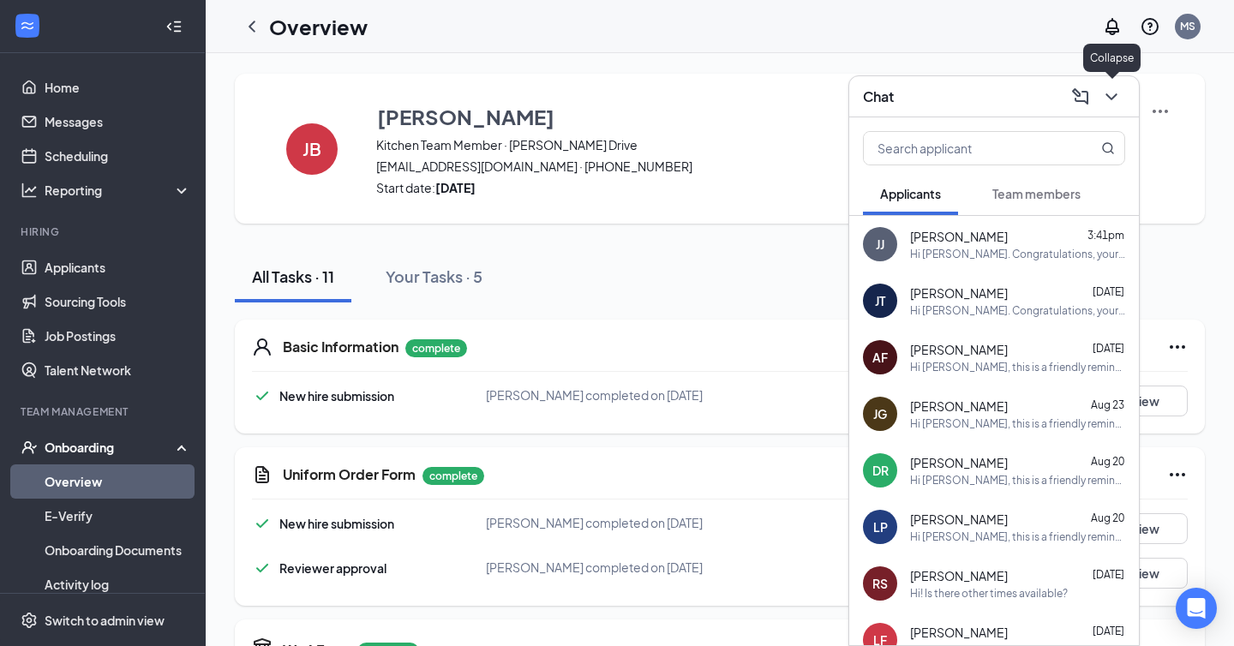
click at [1109, 101] on icon "ChevronDown" at bounding box center [1111, 97] width 21 height 21
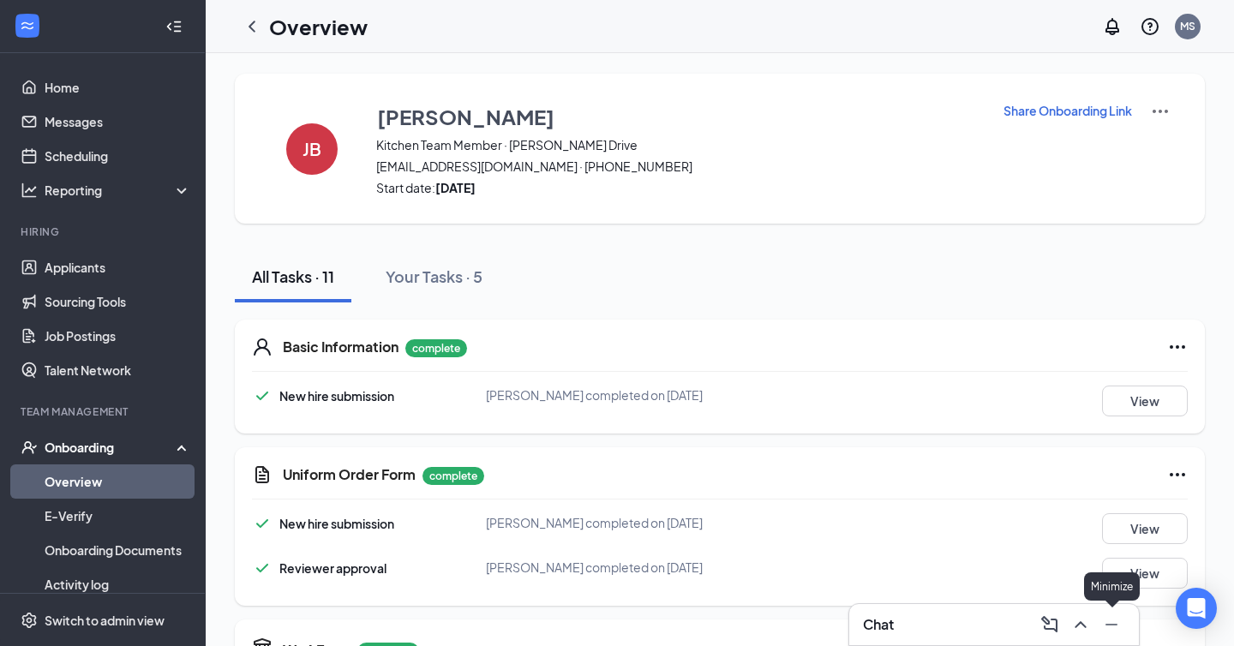
click at [1112, 621] on icon "Minimize" at bounding box center [1111, 625] width 21 height 21
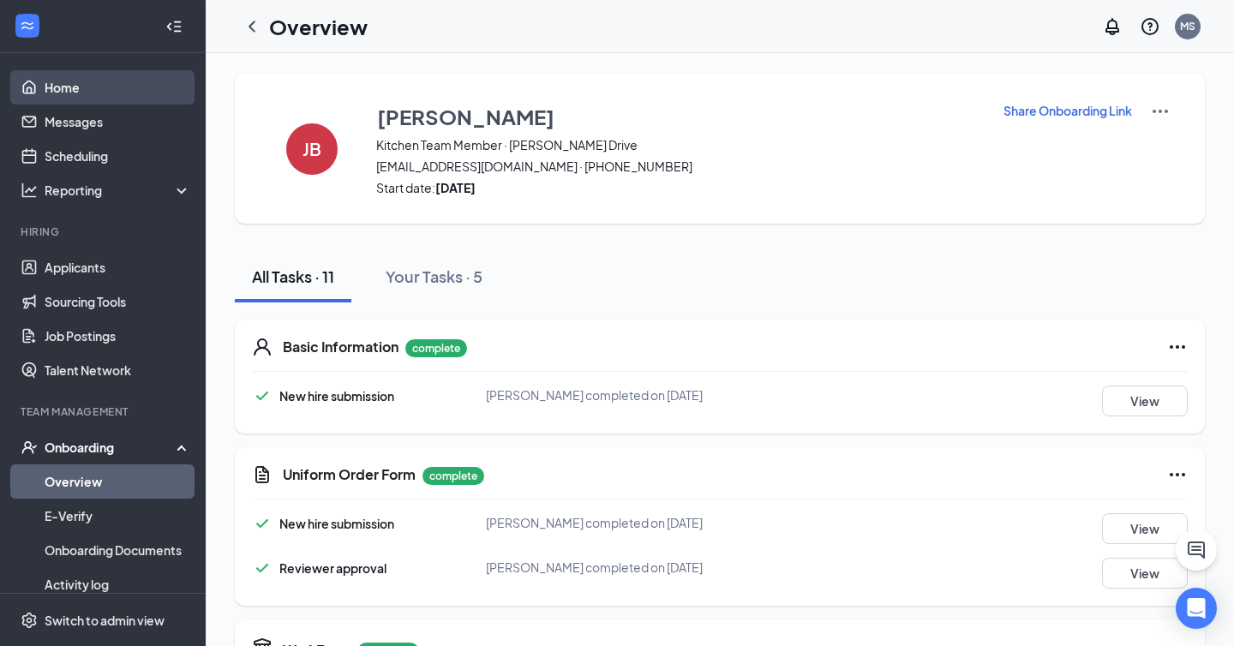
click at [124, 92] on link "Home" at bounding box center [118, 87] width 147 height 34
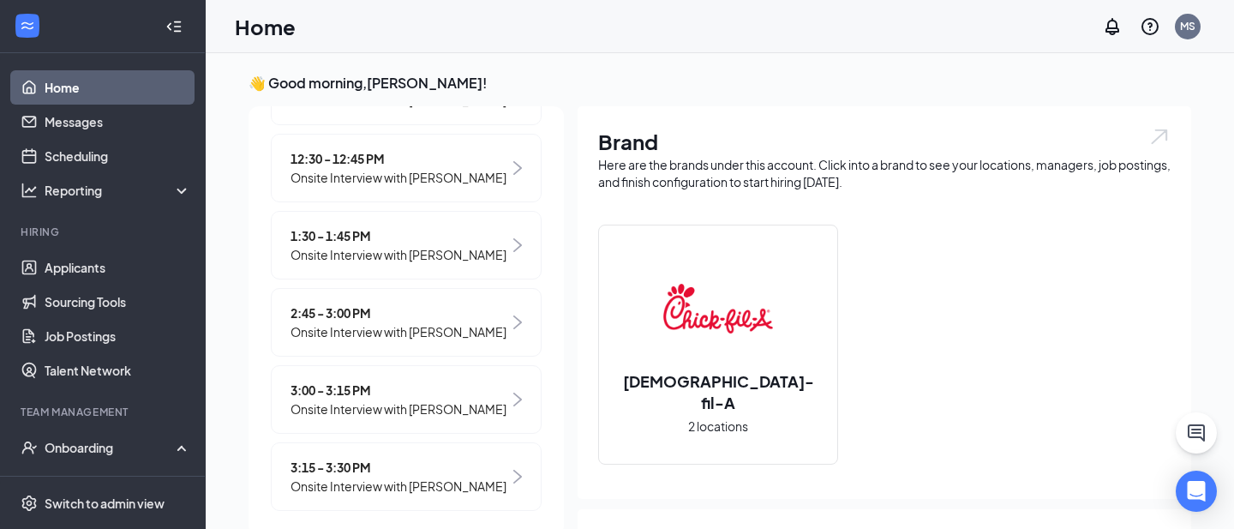
scroll to position [657, 0]
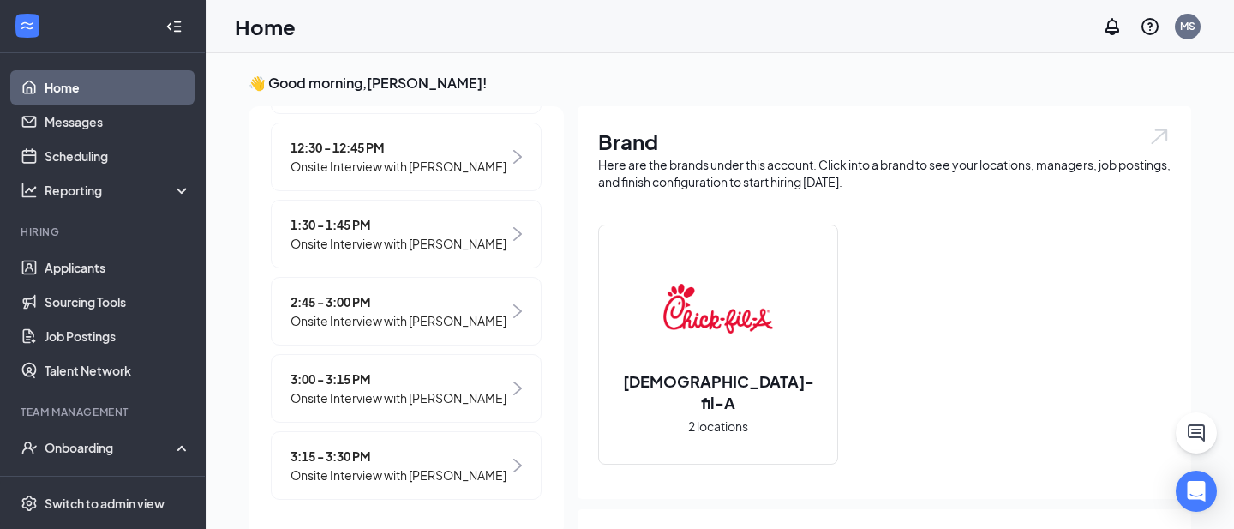
click at [418, 311] on span "Onsite Interview with [PERSON_NAME]" at bounding box center [399, 320] width 216 height 19
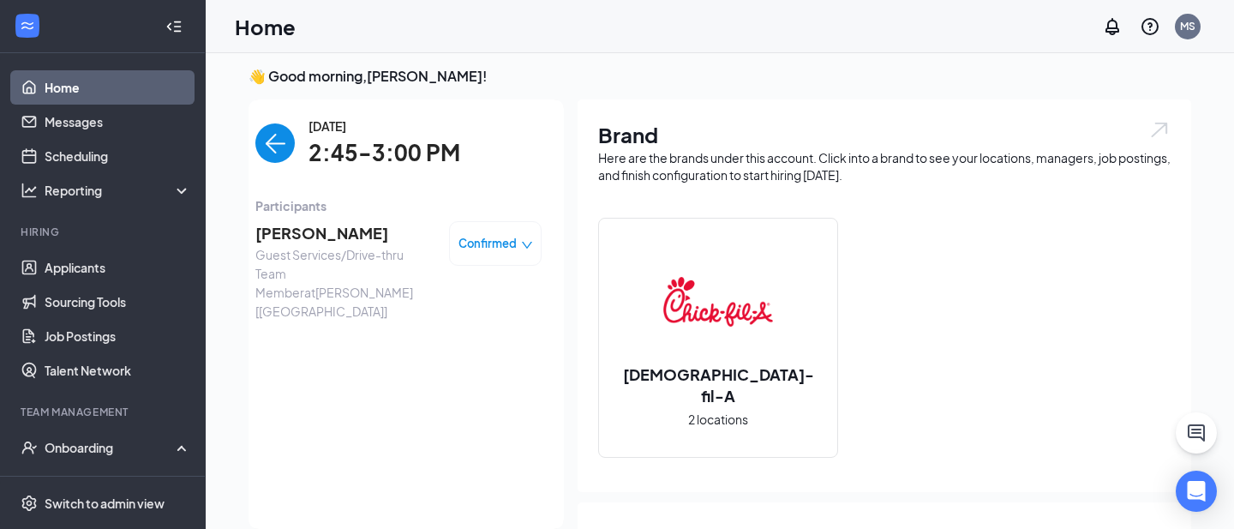
click at [348, 231] on span "[PERSON_NAME]" at bounding box center [345, 233] width 180 height 24
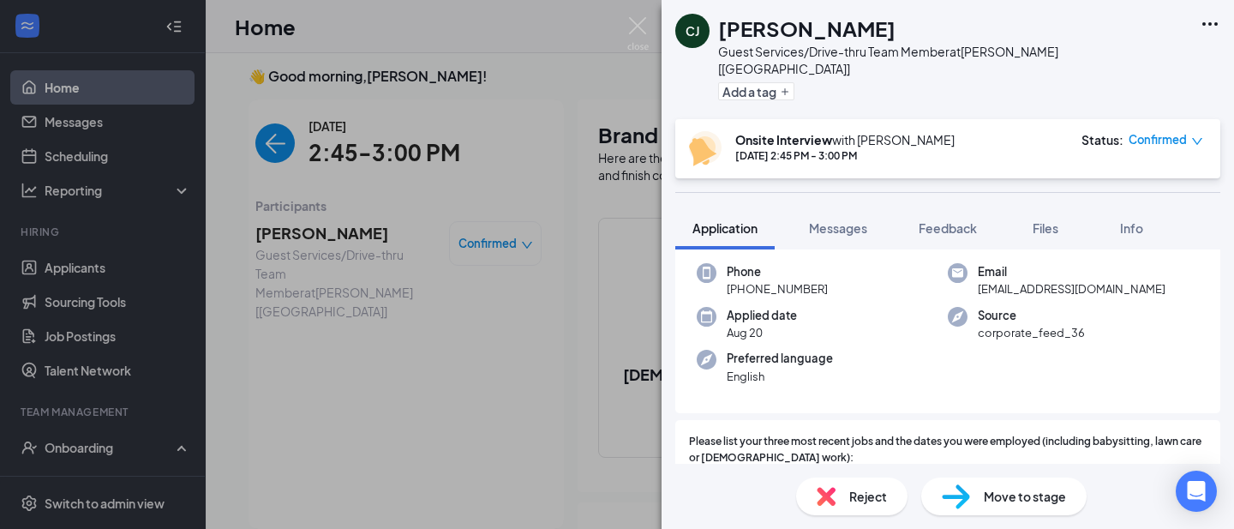
scroll to position [135, 0]
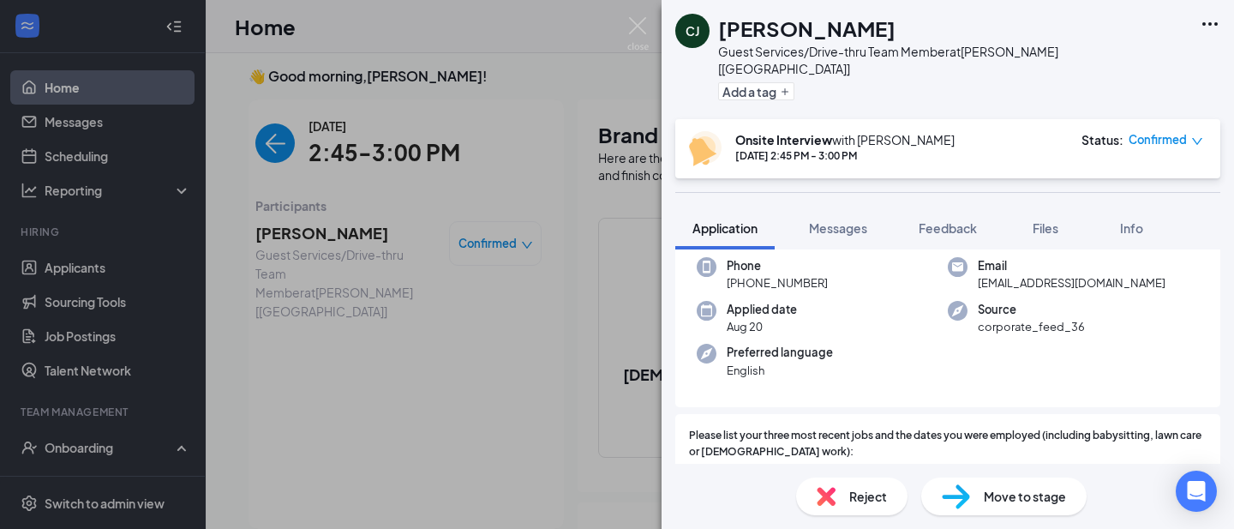
click at [1036, 274] on span "[EMAIL_ADDRESS][DOMAIN_NAME]" at bounding box center [1072, 282] width 188 height 17
copy span "[EMAIL_ADDRESS][DOMAIN_NAME]"
drag, startPoint x: 742, startPoint y: 267, endPoint x: 941, endPoint y: 266, distance: 198.8
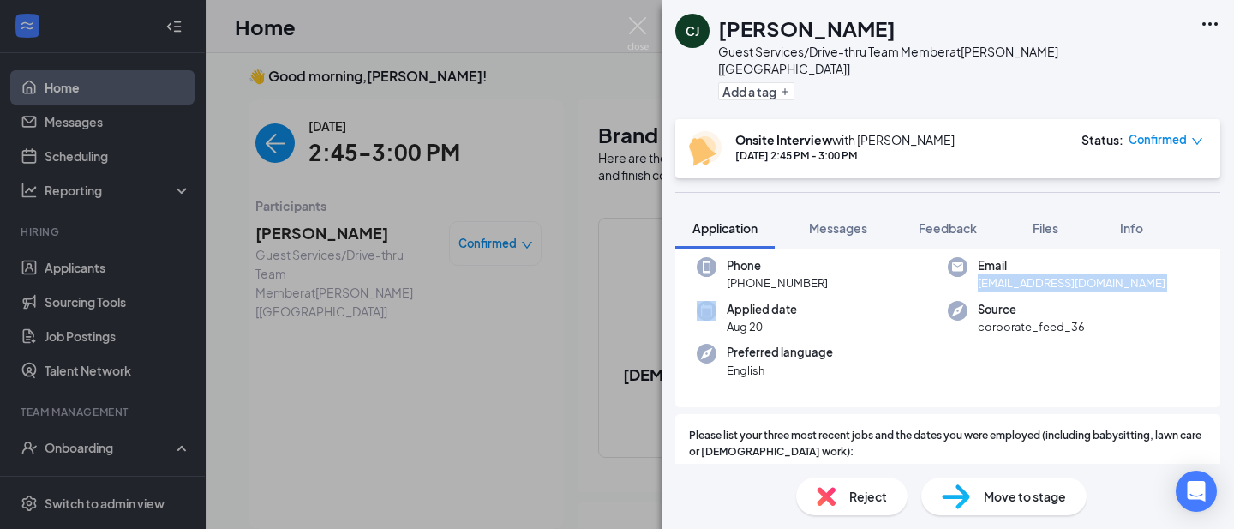
click at [941, 266] on div "Phone [PHONE_NUMBER]" at bounding box center [822, 274] width 251 height 35
copy span "[PHONE_NUMBER]"
